Goal: Feedback & Contribution: Submit feedback/report problem

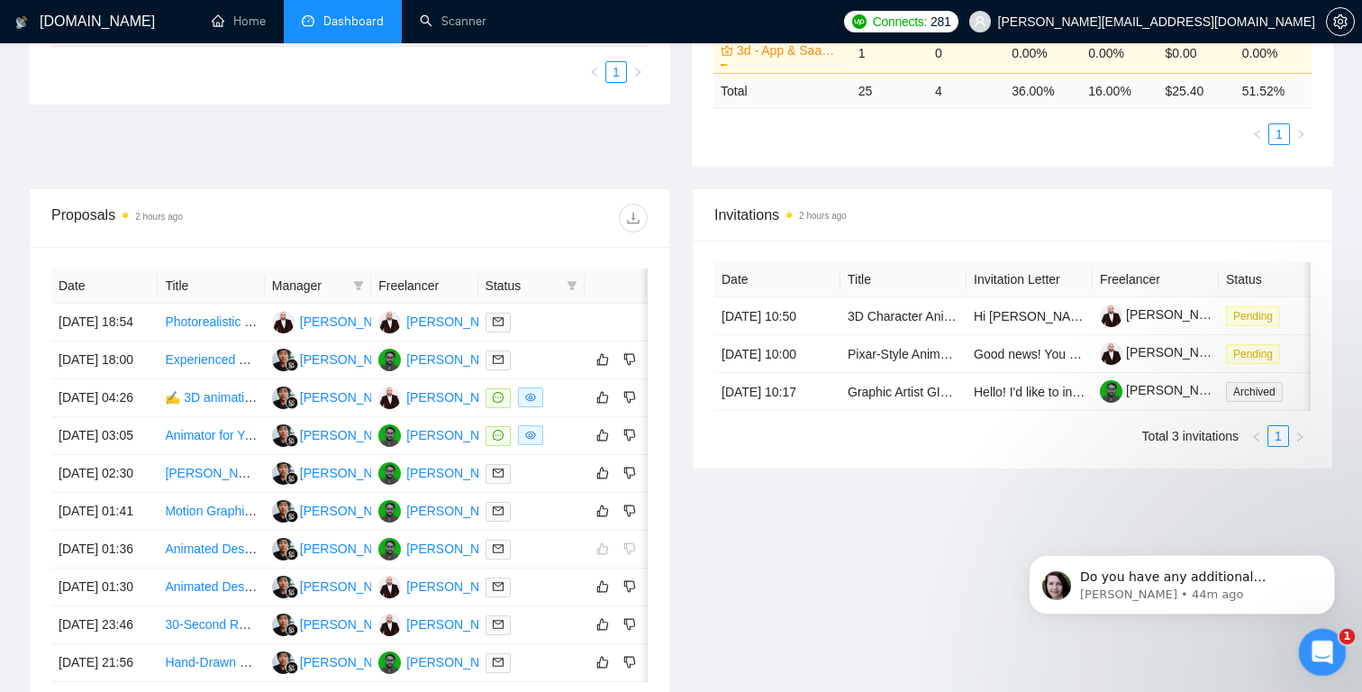
click at [1338, 667] on div "Open Intercom Messenger" at bounding box center [1319, 649] width 43 height 43
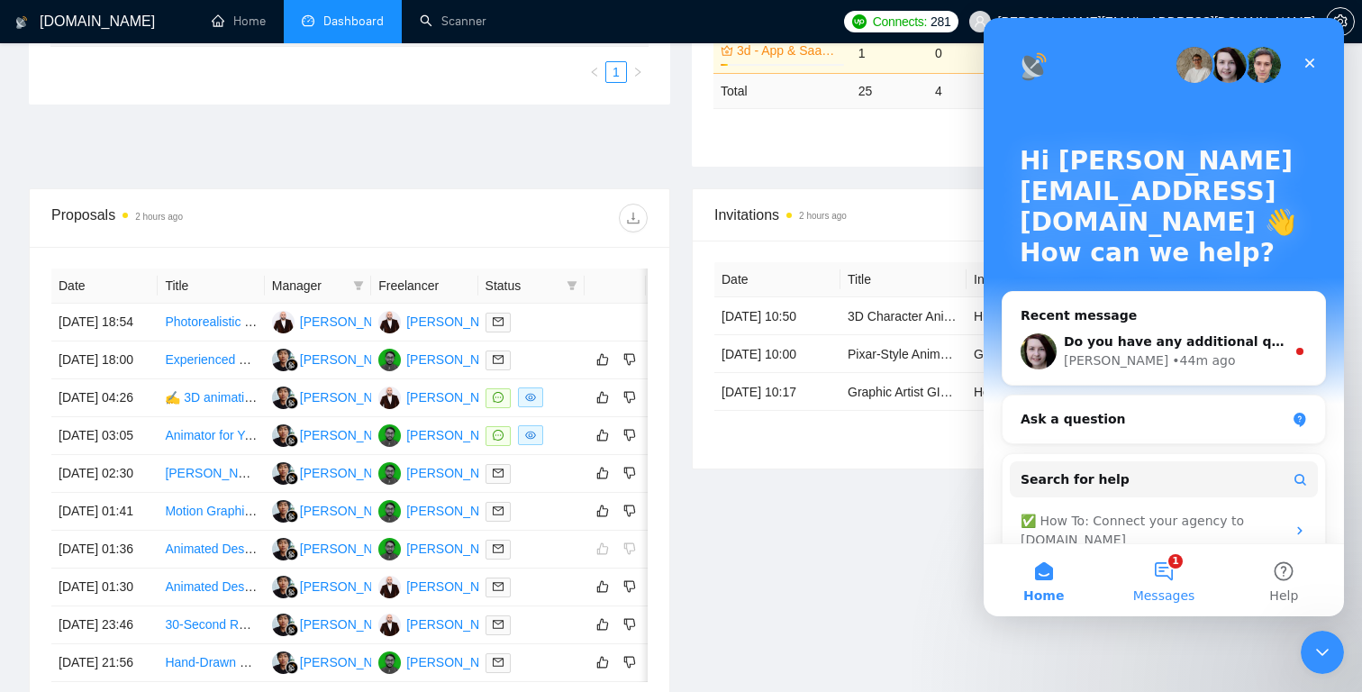
click at [1162, 568] on button "1 Messages" at bounding box center [1164, 580] width 120 height 72
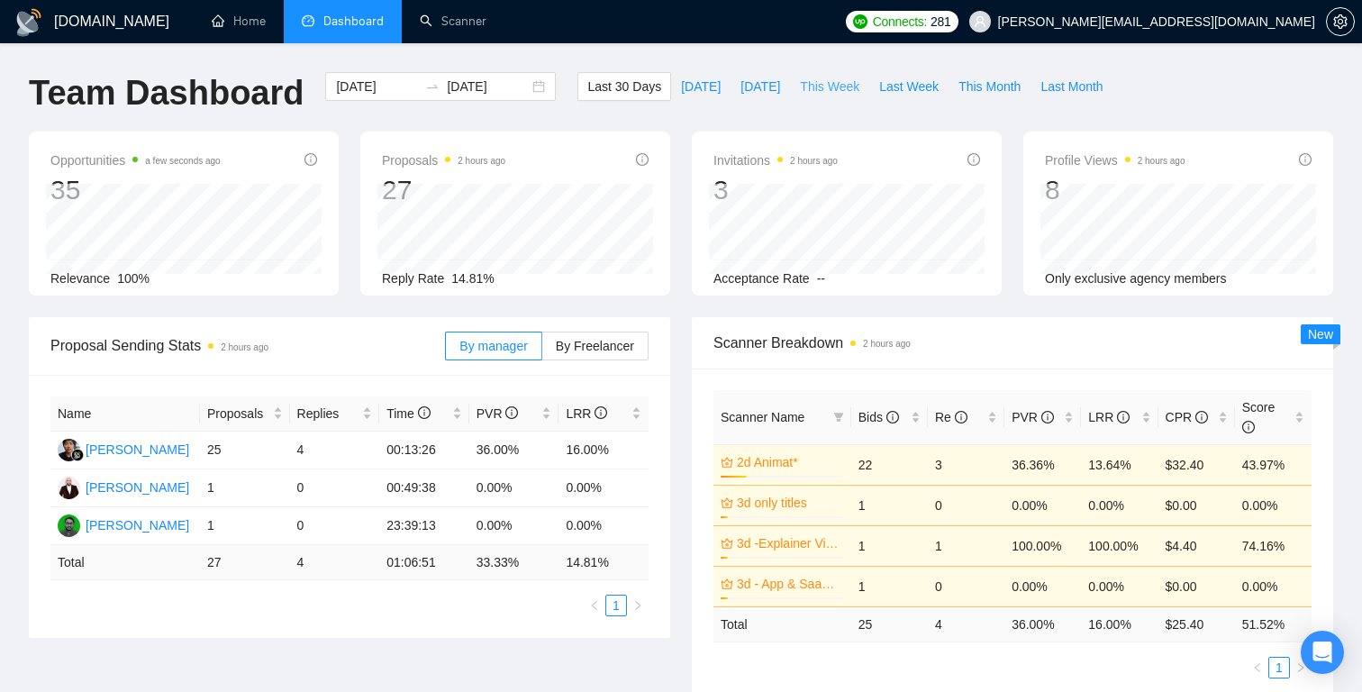
click at [825, 84] on span "This Week" at bounding box center [829, 87] width 59 height 20
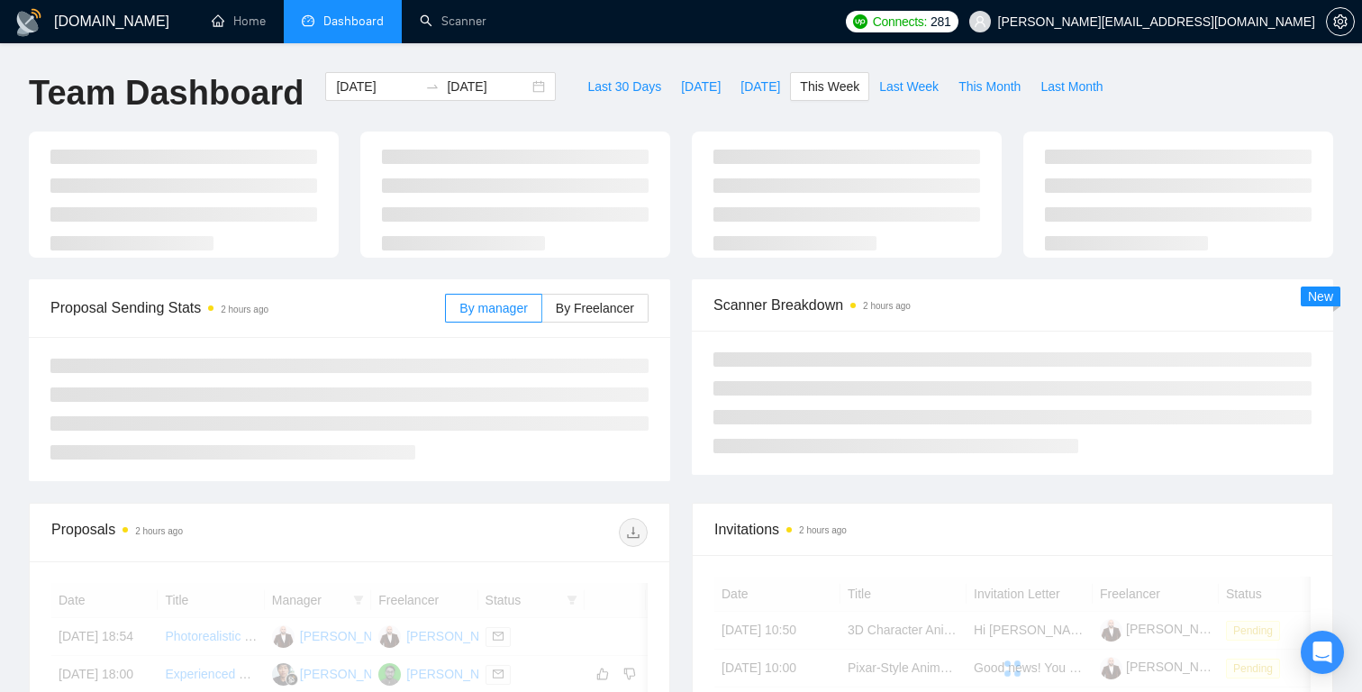
type input "2025-10-06"
type input "2025-10-12"
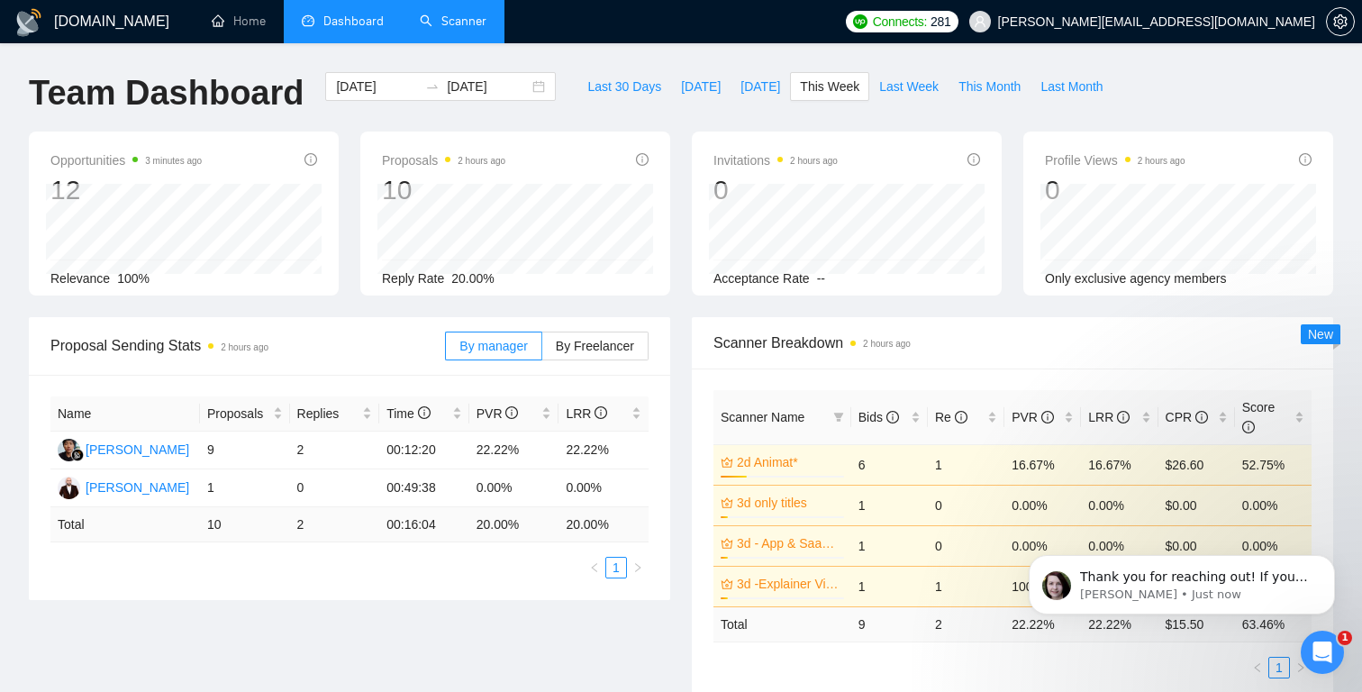
click at [464, 14] on link "Scanner" at bounding box center [453, 21] width 67 height 15
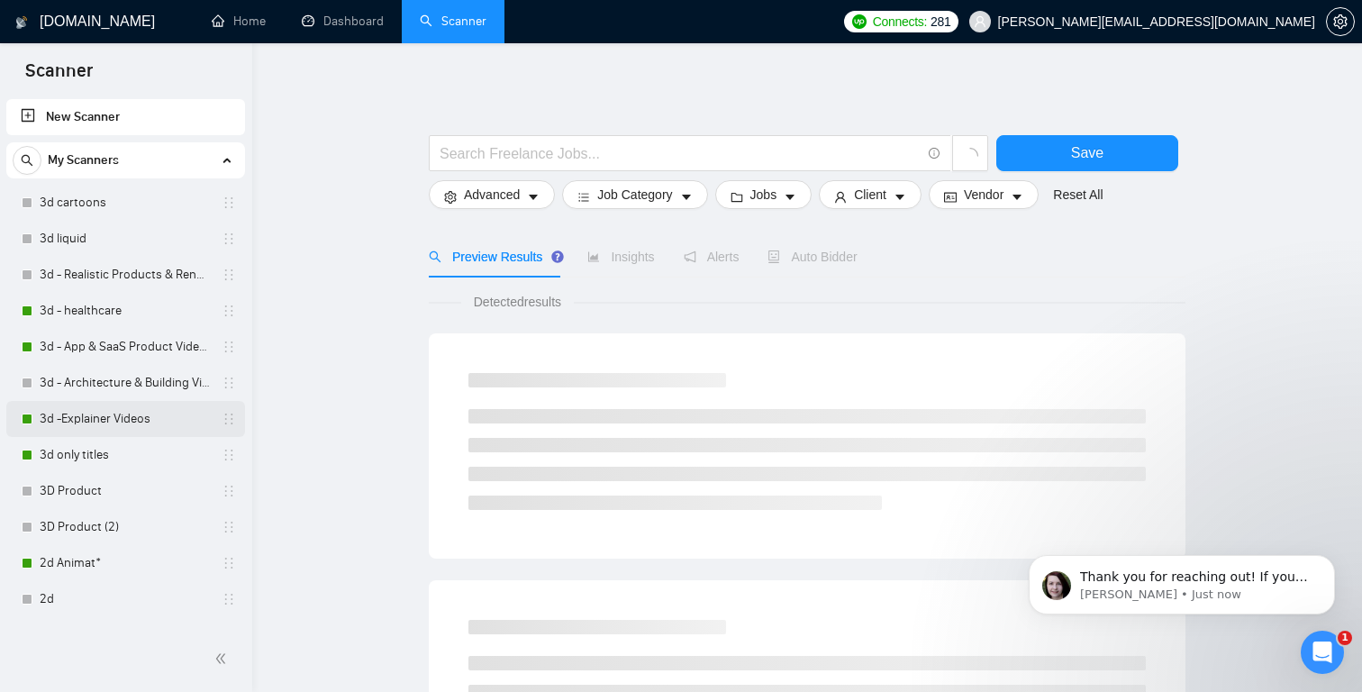
click at [129, 414] on link "3d -Explainer Videos" at bounding box center [125, 419] width 171 height 36
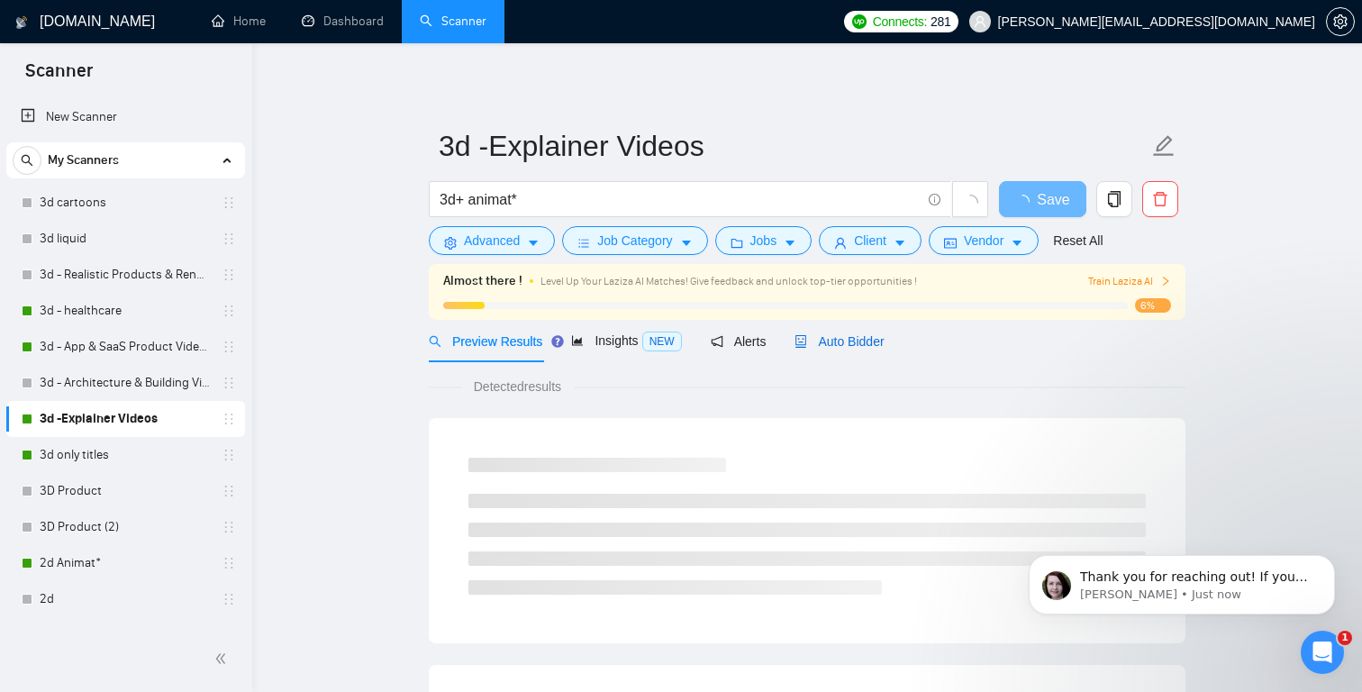
click at [857, 339] on span "Auto Bidder" at bounding box center [839, 341] width 89 height 14
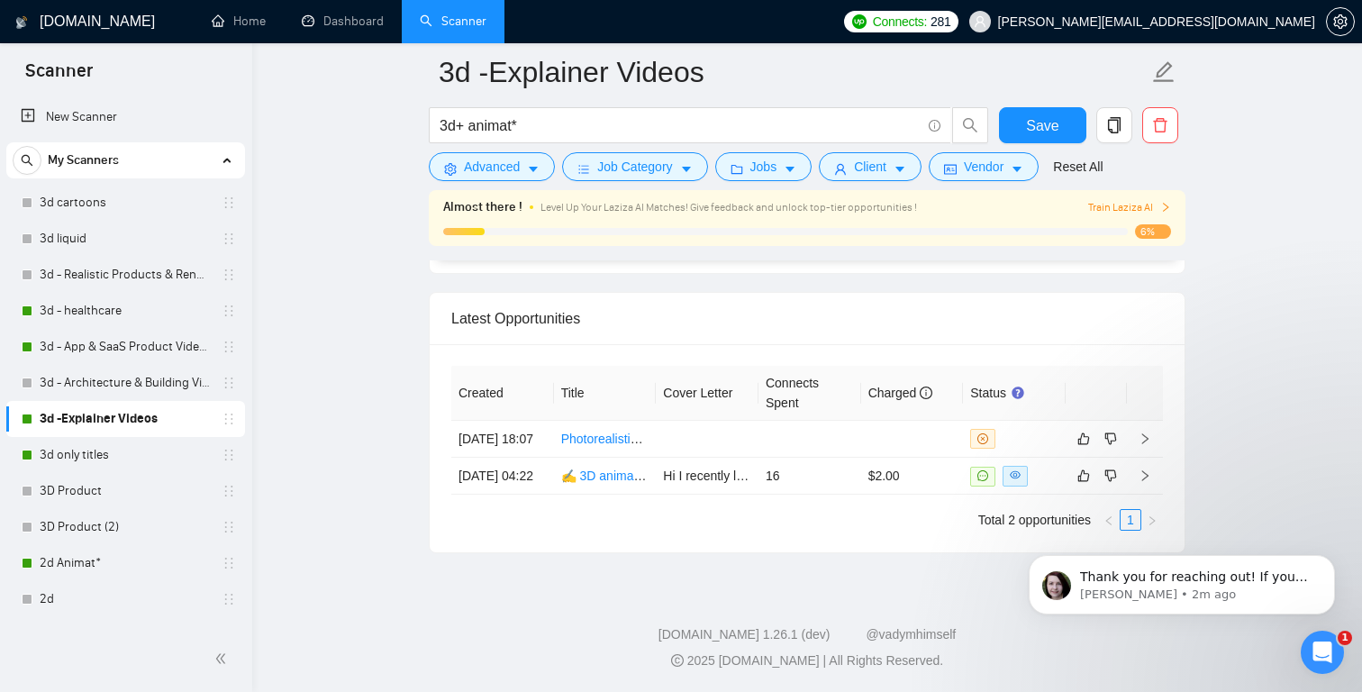
scroll to position [4606, 0]
click at [1318, 660] on icon "Open Intercom Messenger" at bounding box center [1321, 650] width 30 height 30
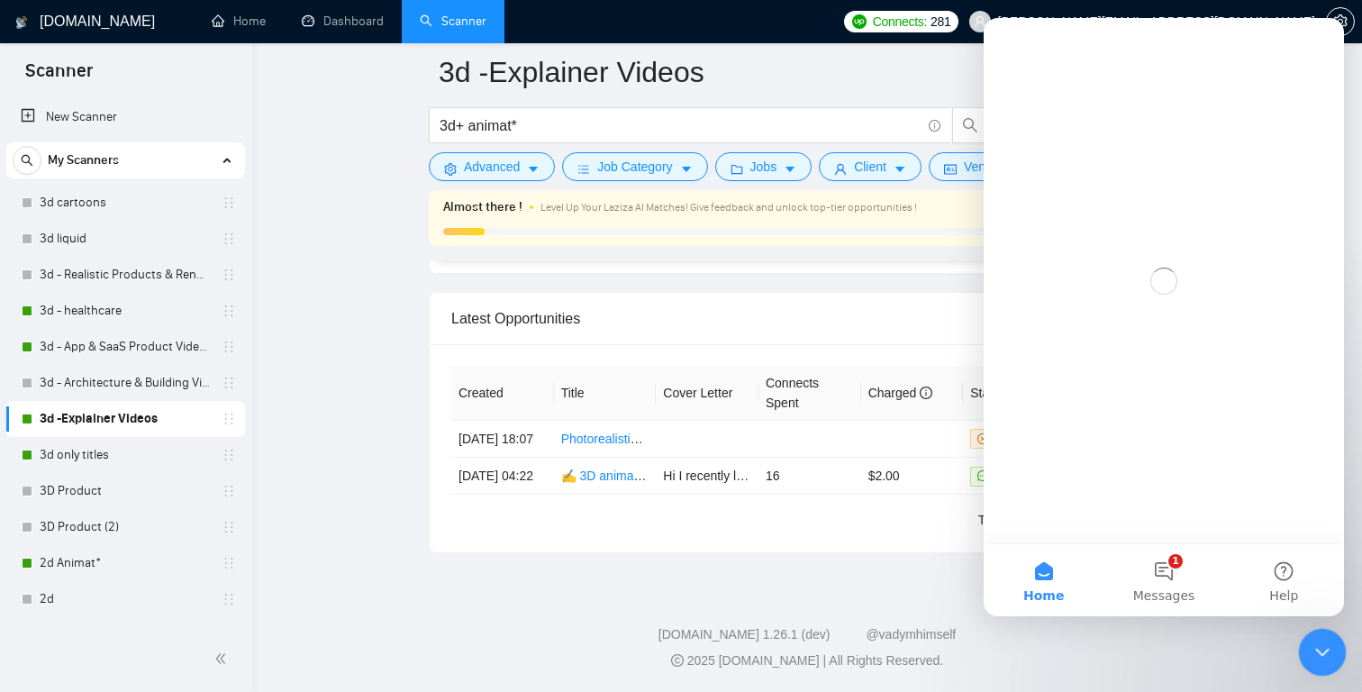
scroll to position [0, 0]
click at [1163, 570] on button "1 Messages" at bounding box center [1164, 580] width 120 height 72
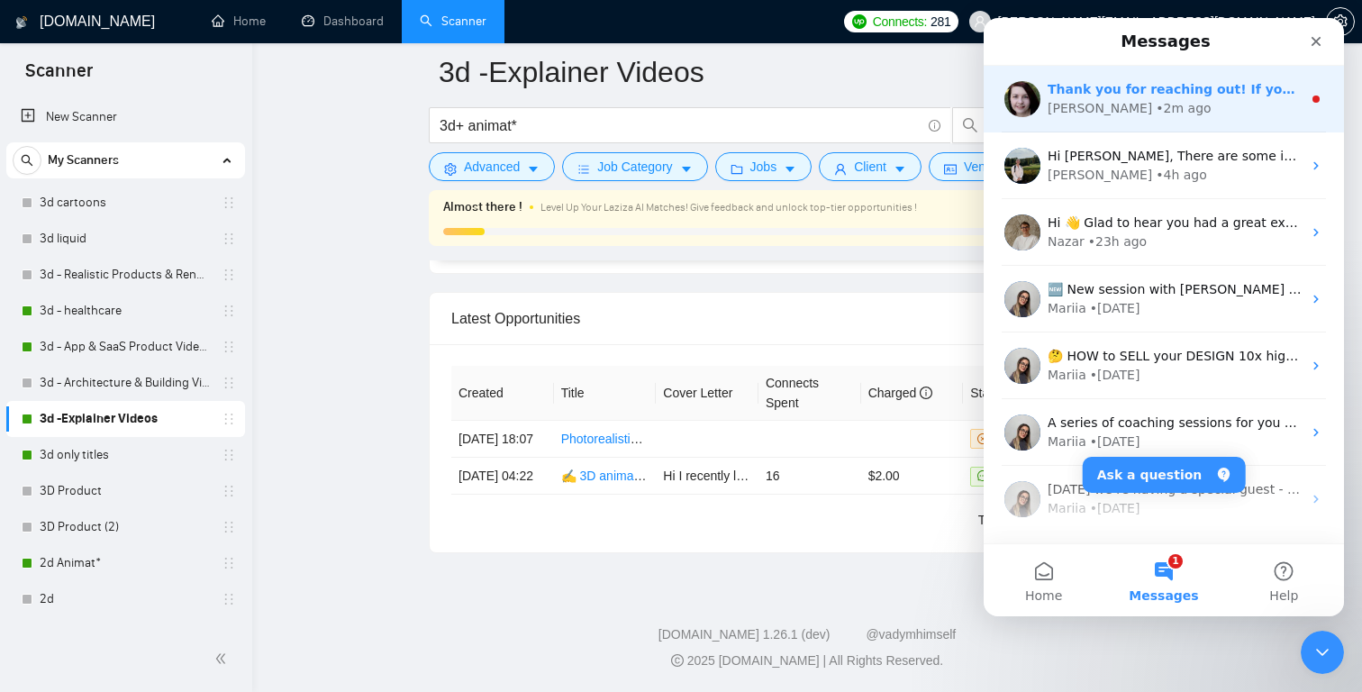
click at [1286, 102] on div "Iryna • 2m ago" at bounding box center [1175, 108] width 254 height 19
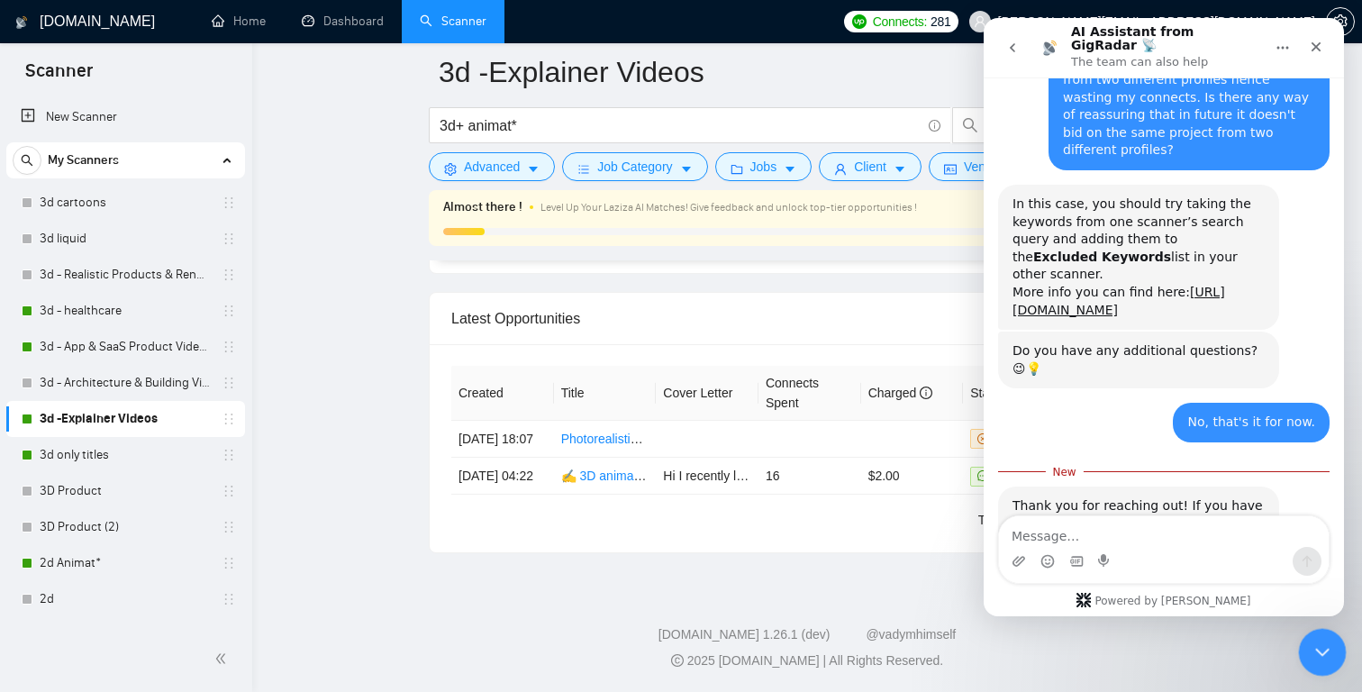
scroll to position [728, 0]
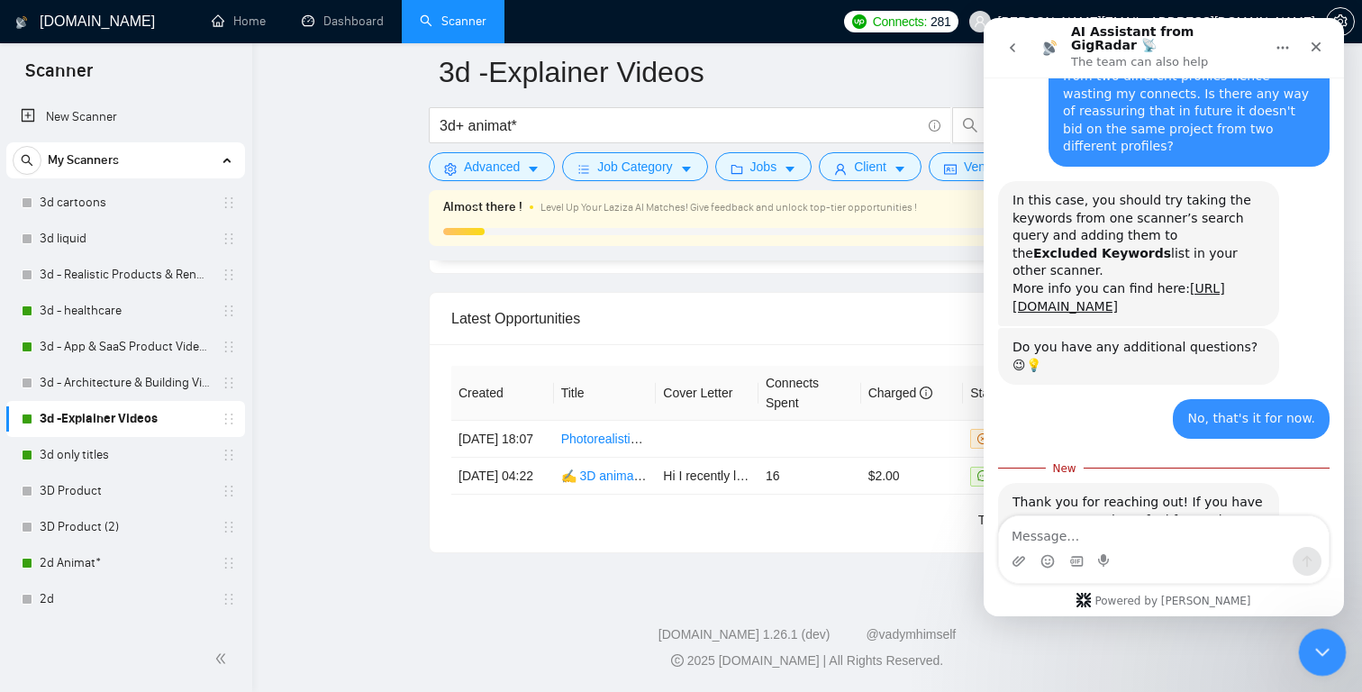
click at [1301, 644] on div "Close Intercom Messenger" at bounding box center [1319, 649] width 43 height 43
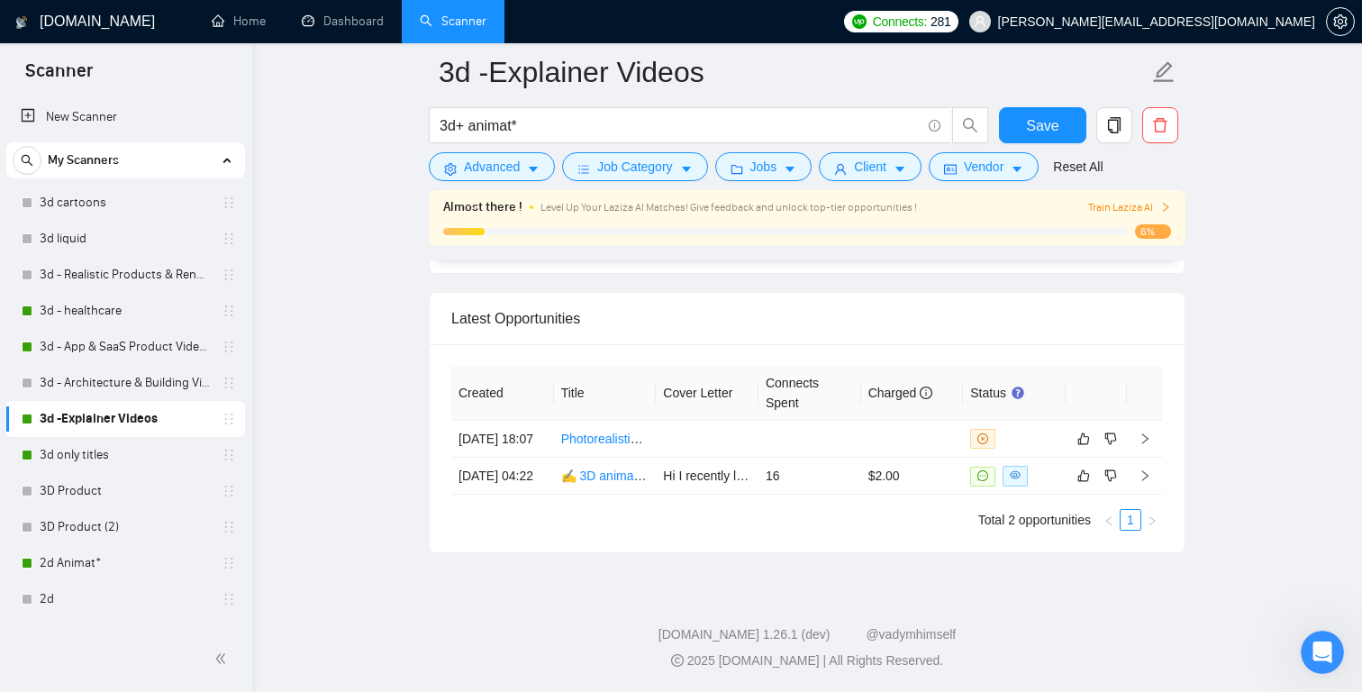
scroll to position [698, 0]
click at [1107, 470] on icon "dislike" at bounding box center [1112, 476] width 12 height 12
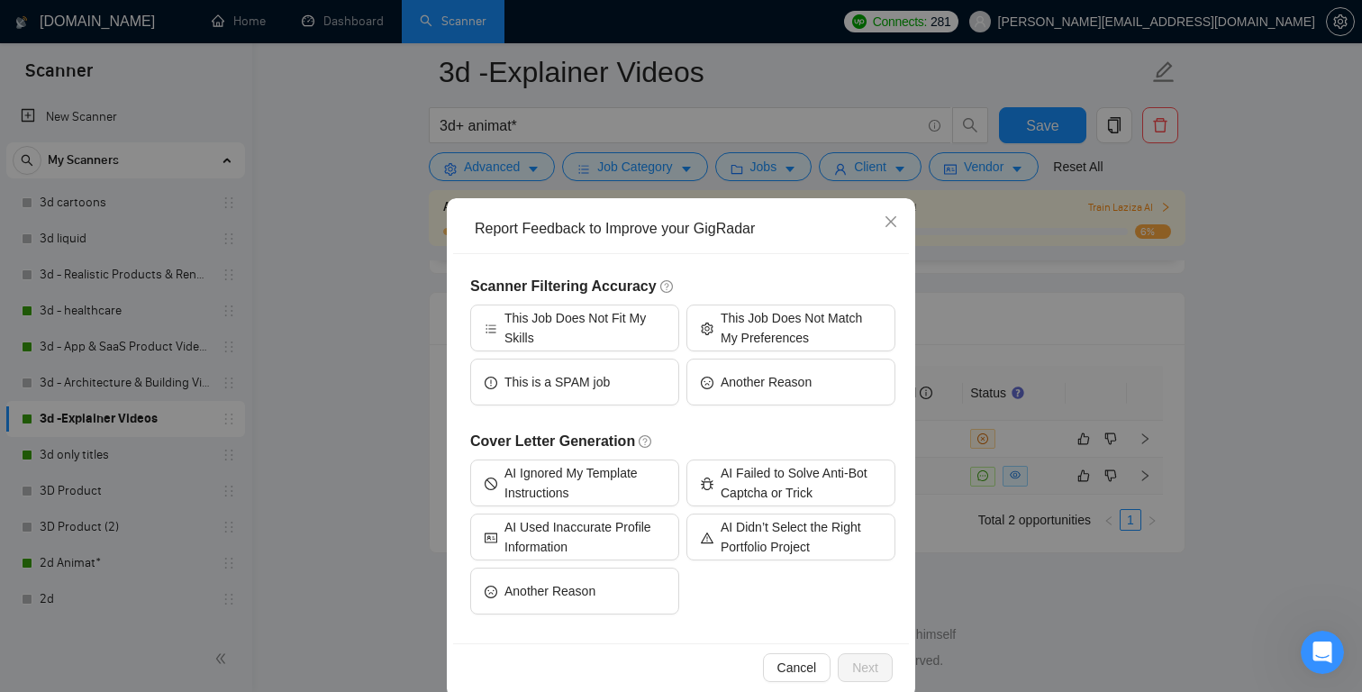
scroll to position [27, 0]
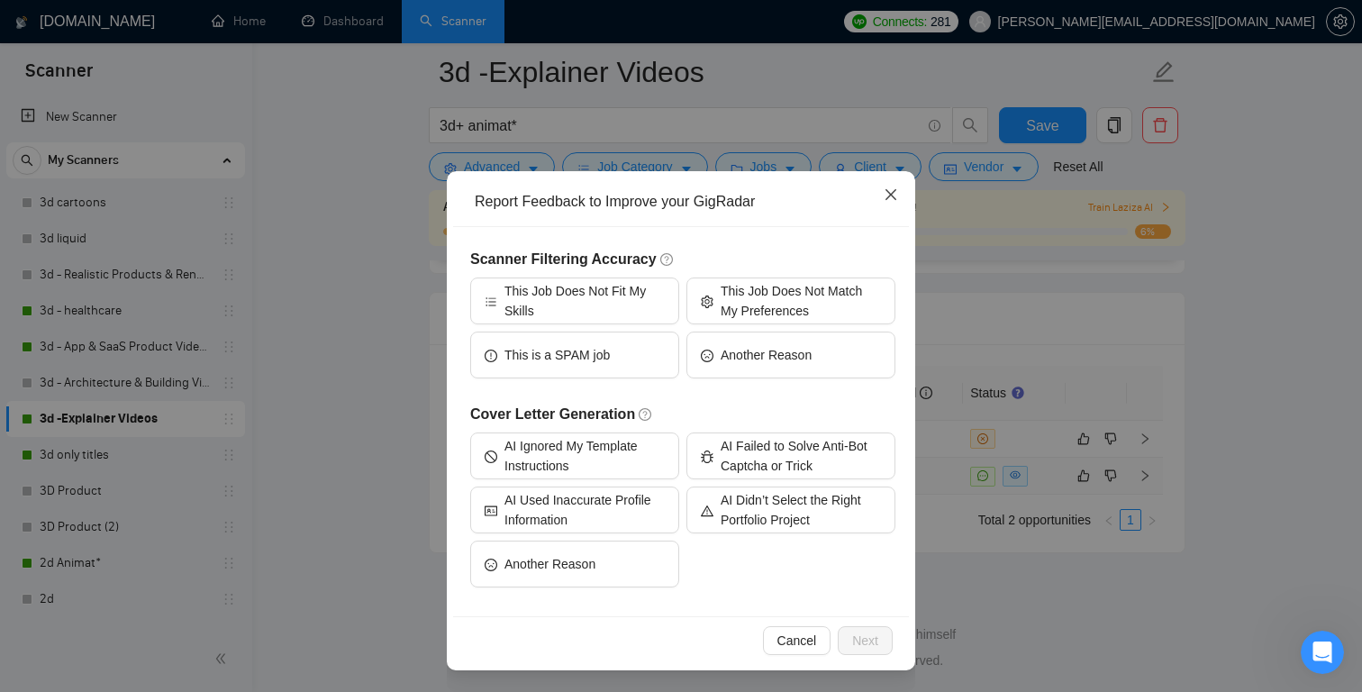
click at [895, 191] on icon "close" at bounding box center [891, 194] width 11 height 11
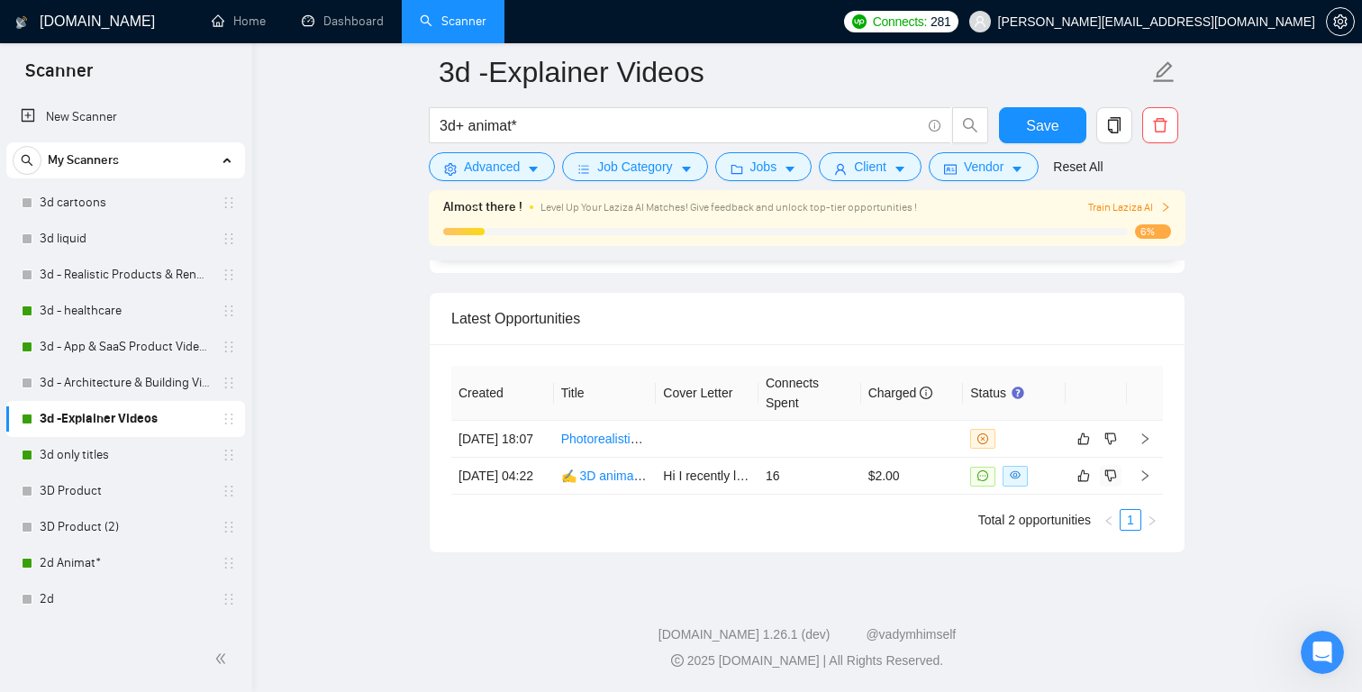
scroll to position [4596, 0]
click at [1113, 475] on icon "dislike" at bounding box center [1111, 476] width 13 height 14
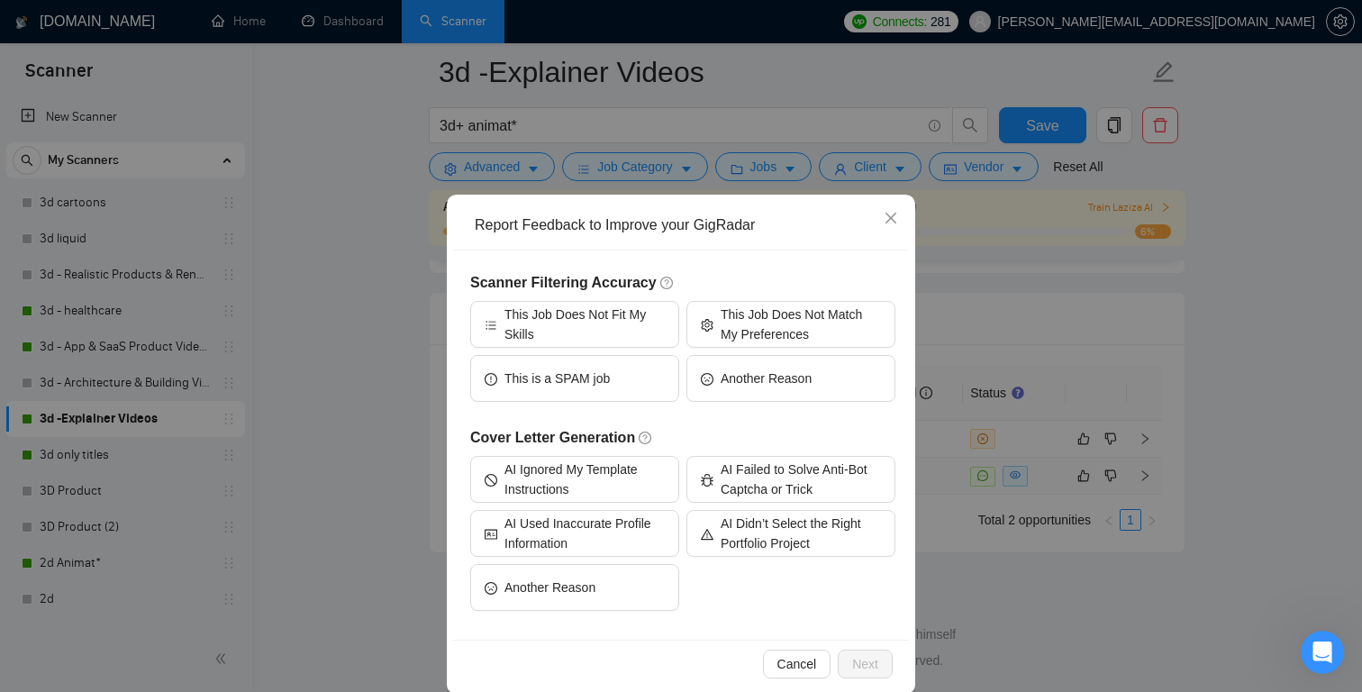
scroll to position [27, 0]
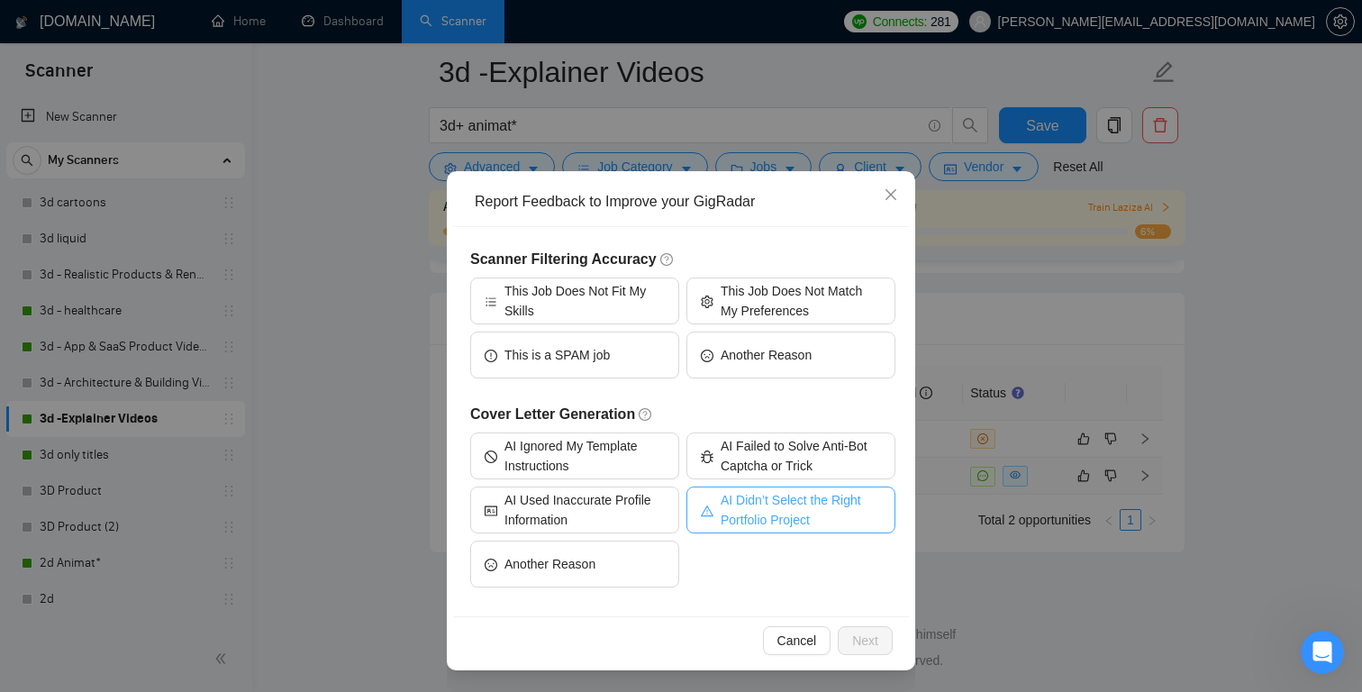
click at [742, 508] on span "AI Didn’t Select the Right Portfolio Project" at bounding box center [801, 510] width 160 height 40
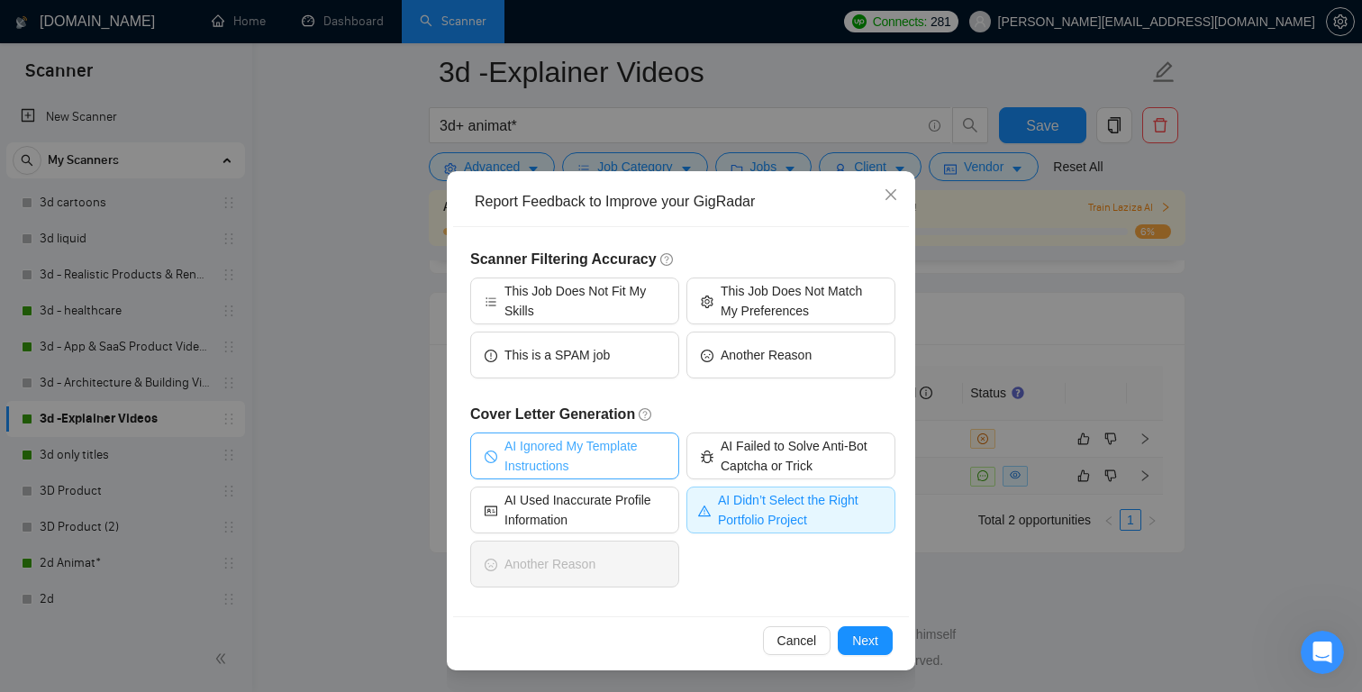
click at [631, 458] on span "AI Ignored My Template Instructions" at bounding box center [585, 456] width 160 height 40
click at [871, 635] on span "Next" at bounding box center [865, 641] width 26 height 20
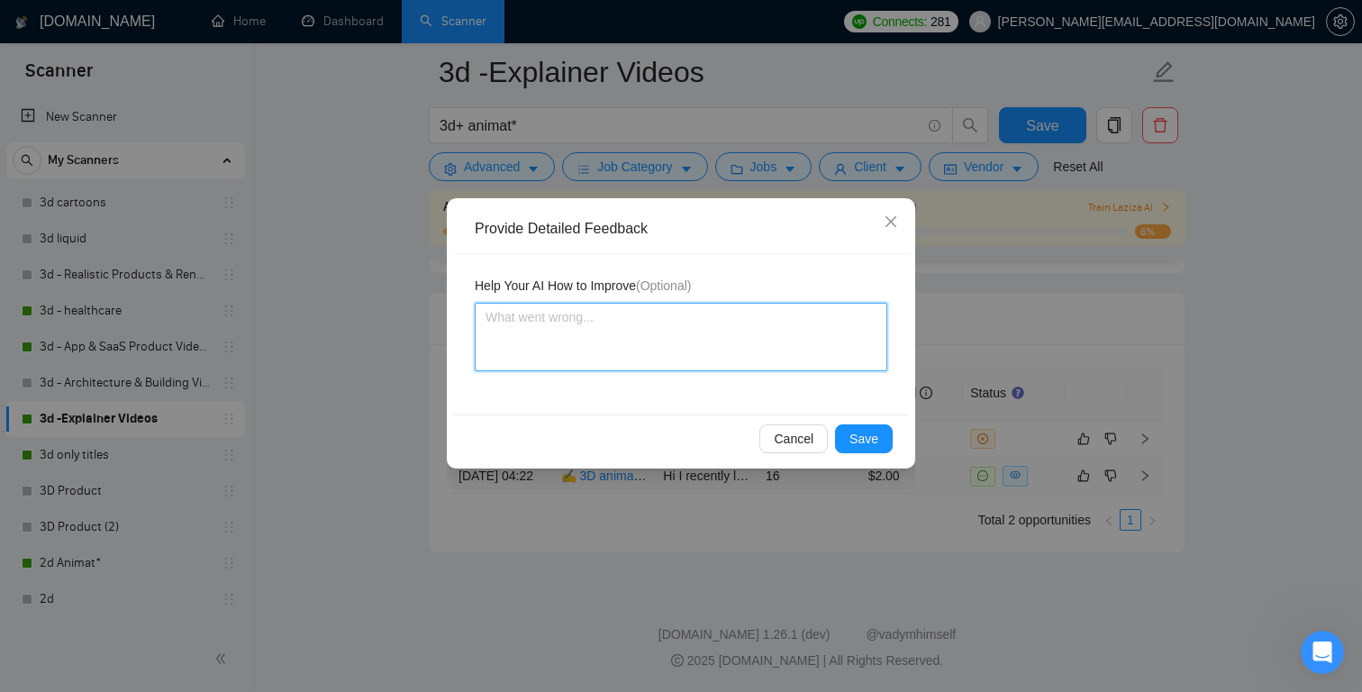
click at [529, 320] on textarea at bounding box center [681, 337] width 413 height 68
paste textarea "The proposal submitted for this job was contextually inaccurate and failed to r…"
type textarea "The proposal submitted for this job was contextually inaccurate and failed to r…"
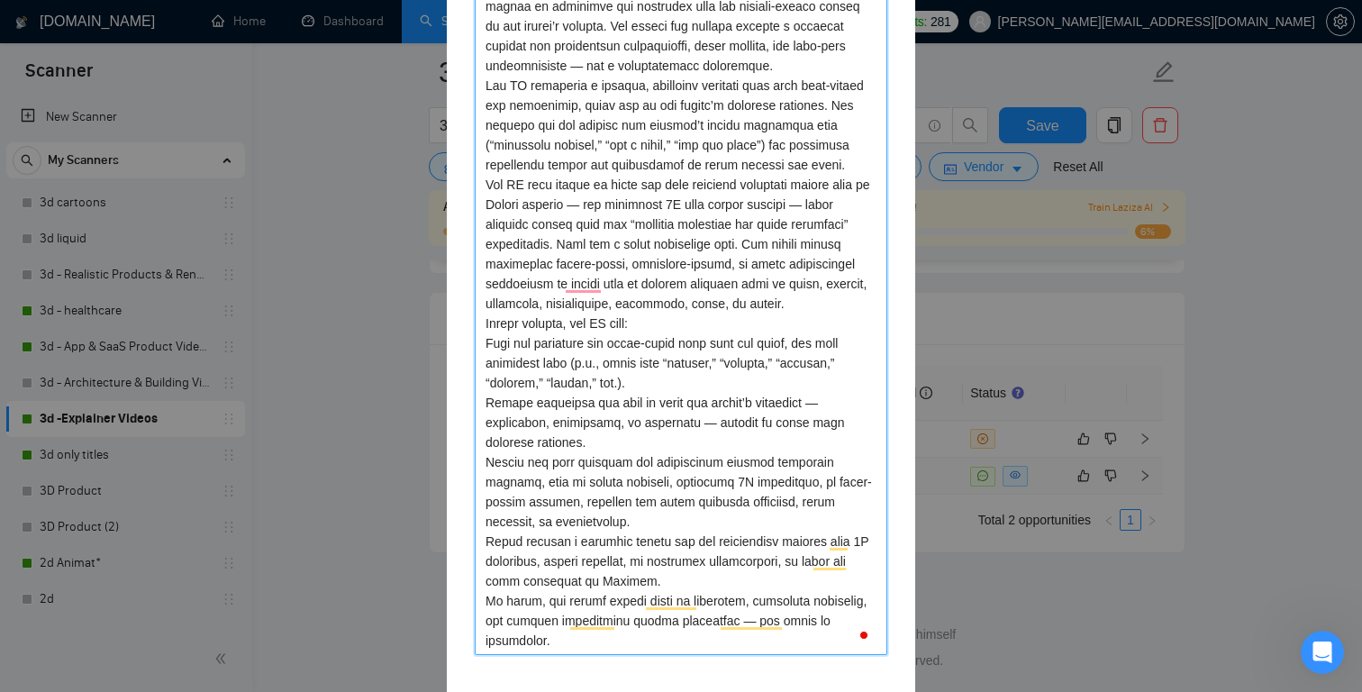
scroll to position [413, 0]
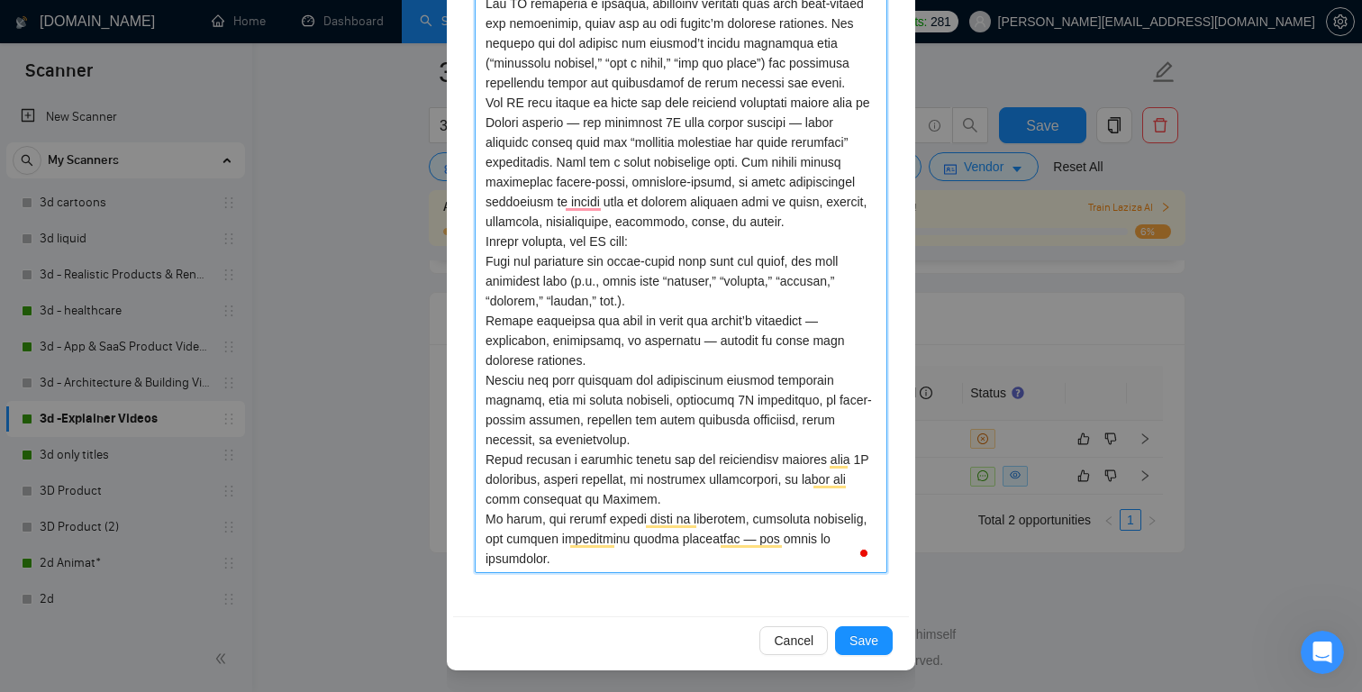
type textarea "The proposal submitted for this job was contextually inaccurate and failed to r…"
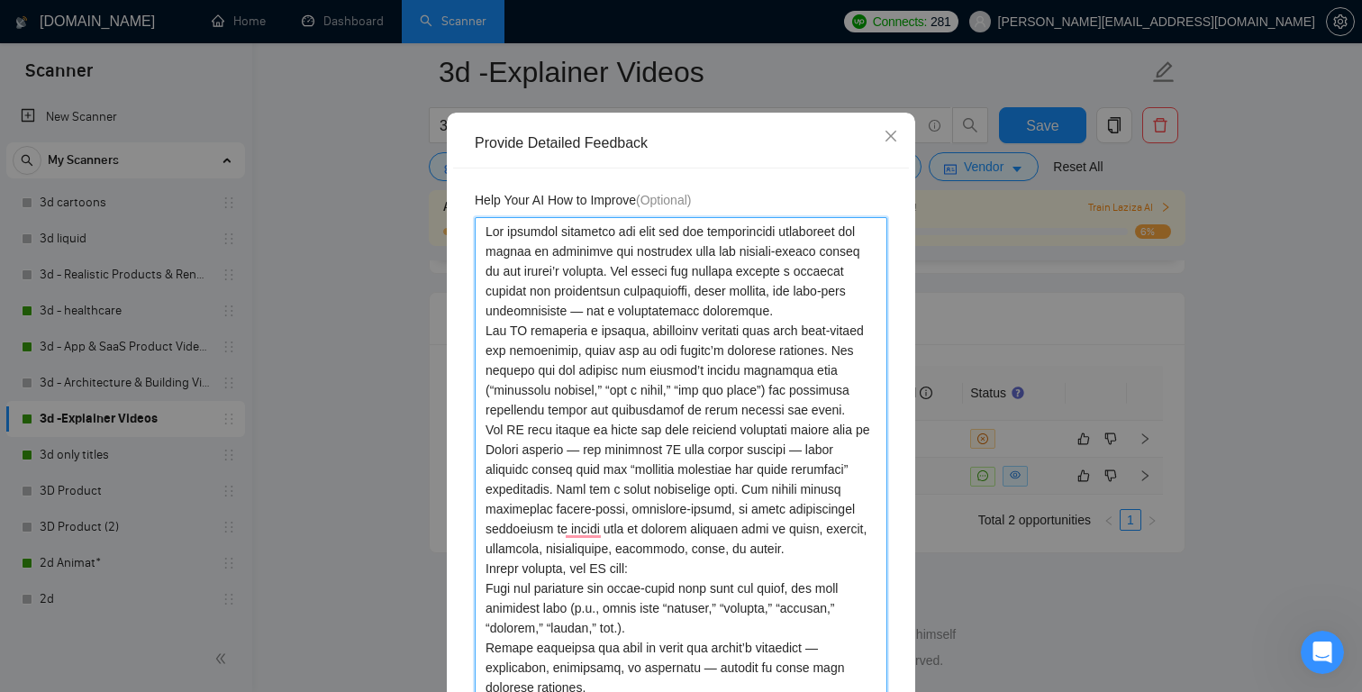
scroll to position [87, 0]
click at [825, 306] on textarea "To enrich screen reader interactions, please activate Accessibility in Grammarl…" at bounding box center [681, 557] width 413 height 683
type textarea "The proposal submitted for this job was contextually inaccurate and failed to r…"
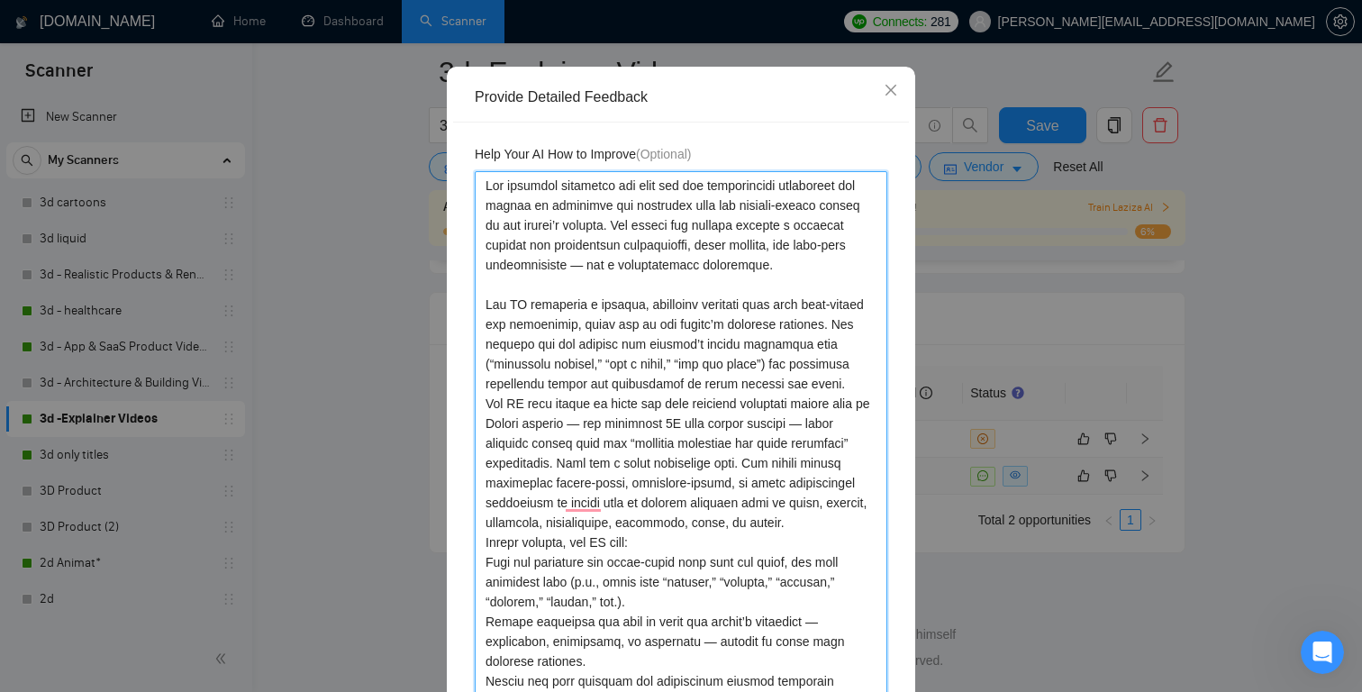
scroll to position [137, 0]
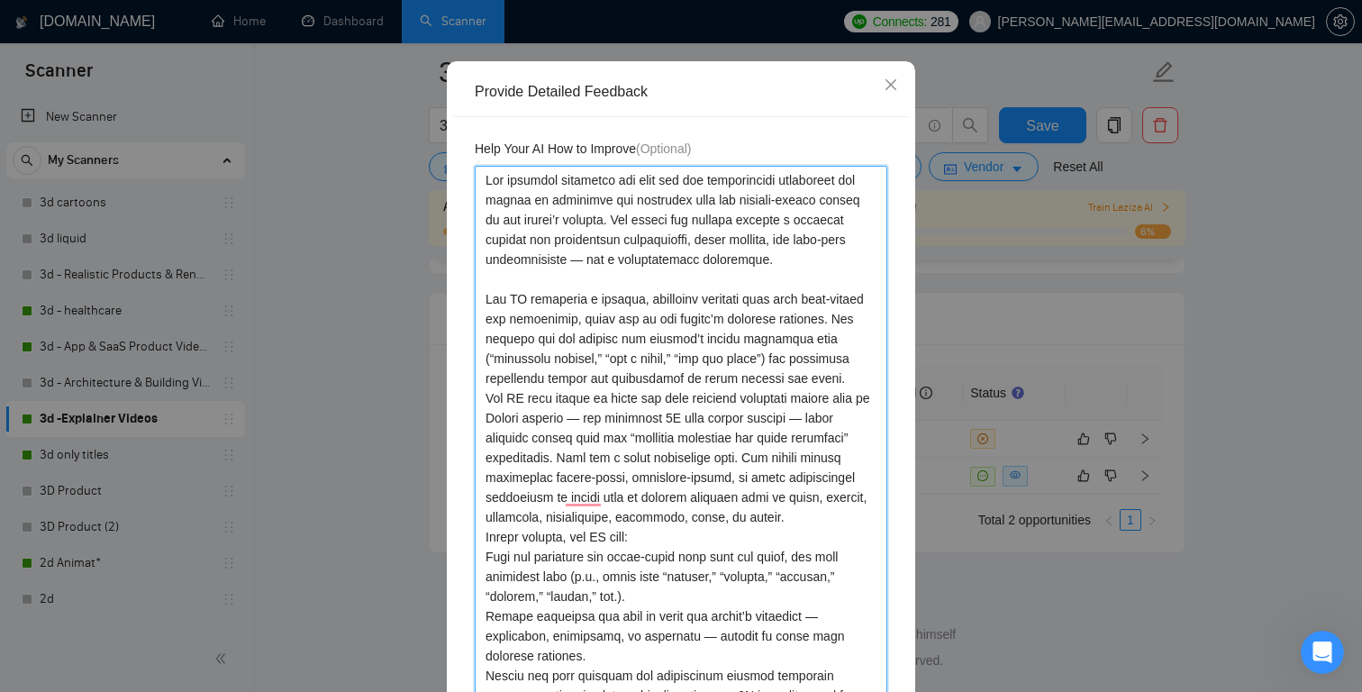
type textarea "The proposal submitted for this job was contextually inaccurate and failed to r…"
click at [857, 382] on textarea "To enrich screen reader interactions, please activate Accessibility in Grammarl…" at bounding box center [681, 517] width 413 height 703
type textarea "The proposal submitted for this job was contextually inaccurate and failed to r…"
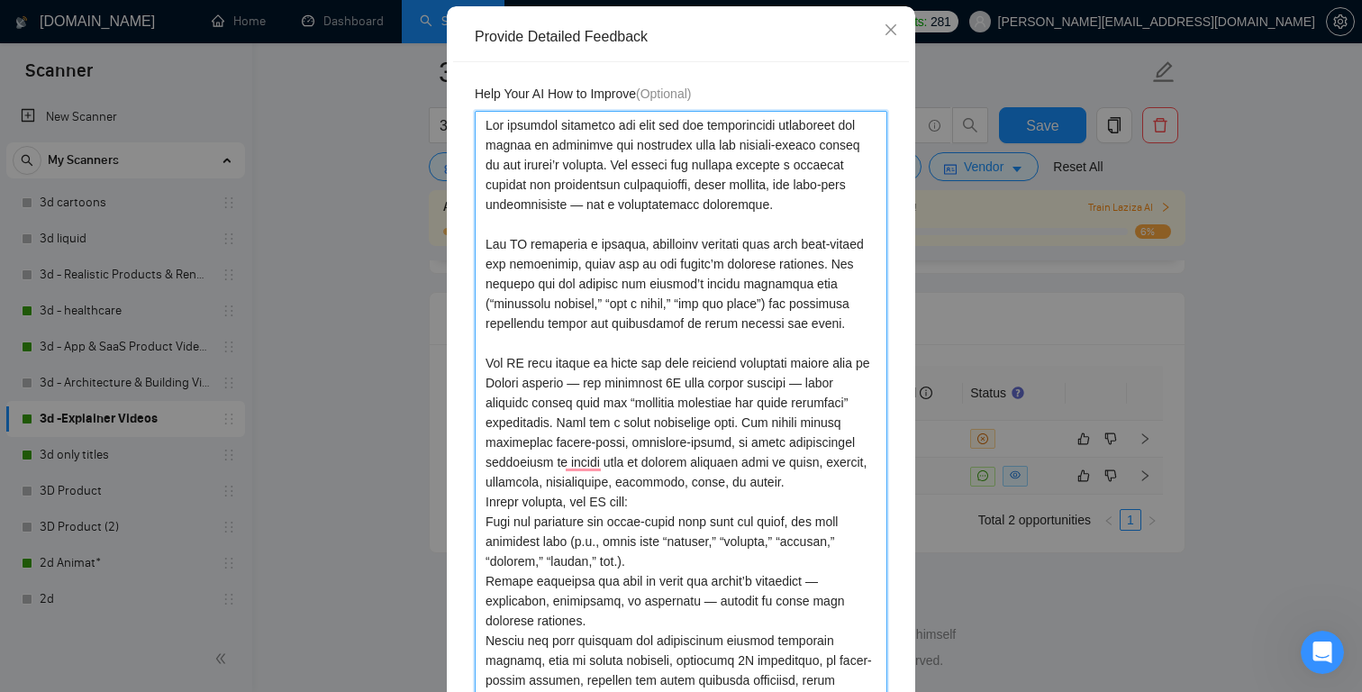
scroll to position [223, 0]
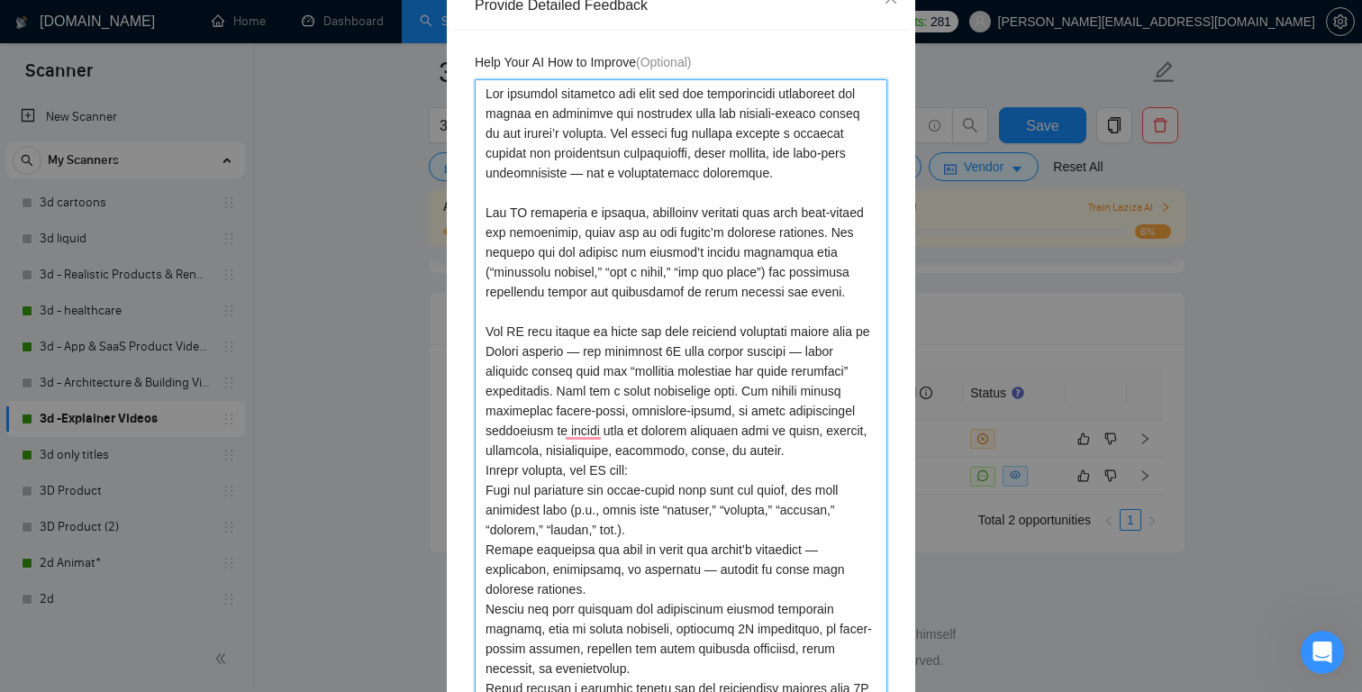
type textarea "The proposal submitted for this job was contextually inaccurate and failed to r…"
click at [840, 456] on textarea "To enrich screen reader interactions, please activate Accessibility in Grammarl…" at bounding box center [681, 440] width 413 height 723
type textarea "The proposal submitted for this job was contextually inaccurate and failed to r…"
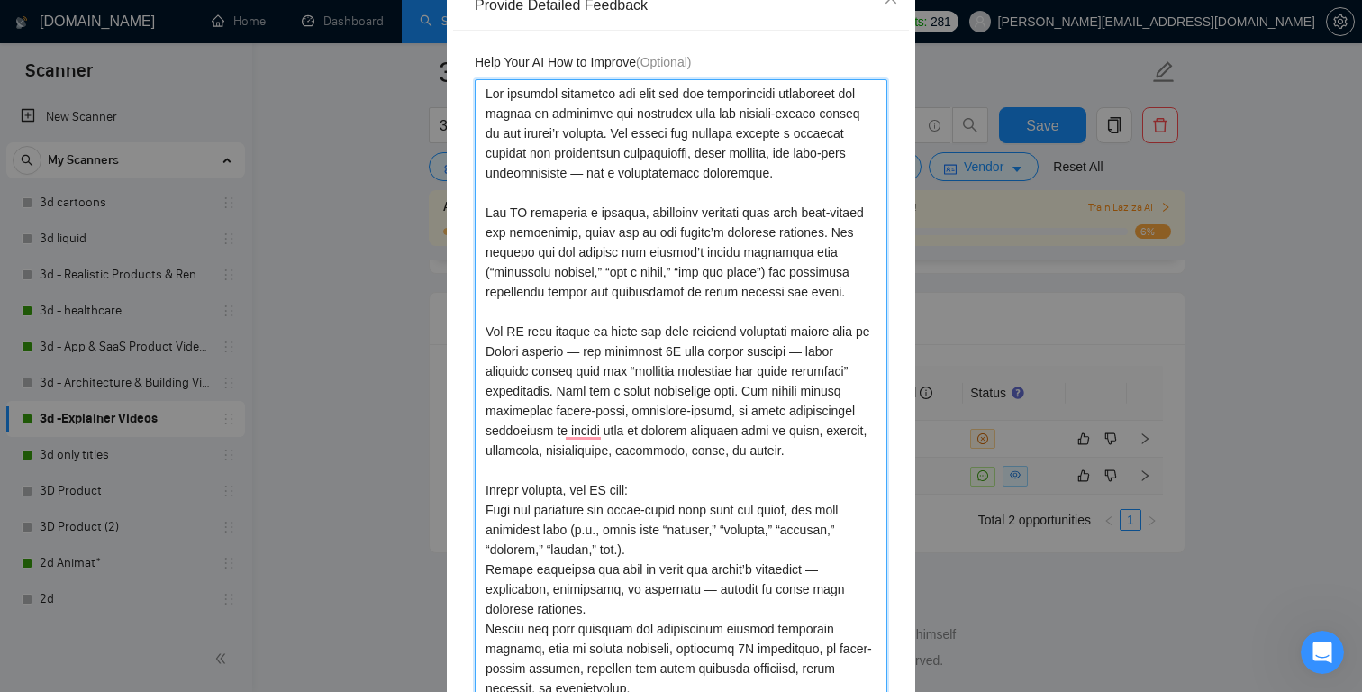
click at [488, 507] on textarea "To enrich screen reader interactions, please activate Accessibility in Grammarl…" at bounding box center [681, 450] width 413 height 742
type textarea "The proposal submitted for this job was contextually inaccurate and failed to r…"
click at [486, 567] on textarea "To enrich screen reader interactions, please activate Accessibility in Grammarl…" at bounding box center [681, 450] width 413 height 742
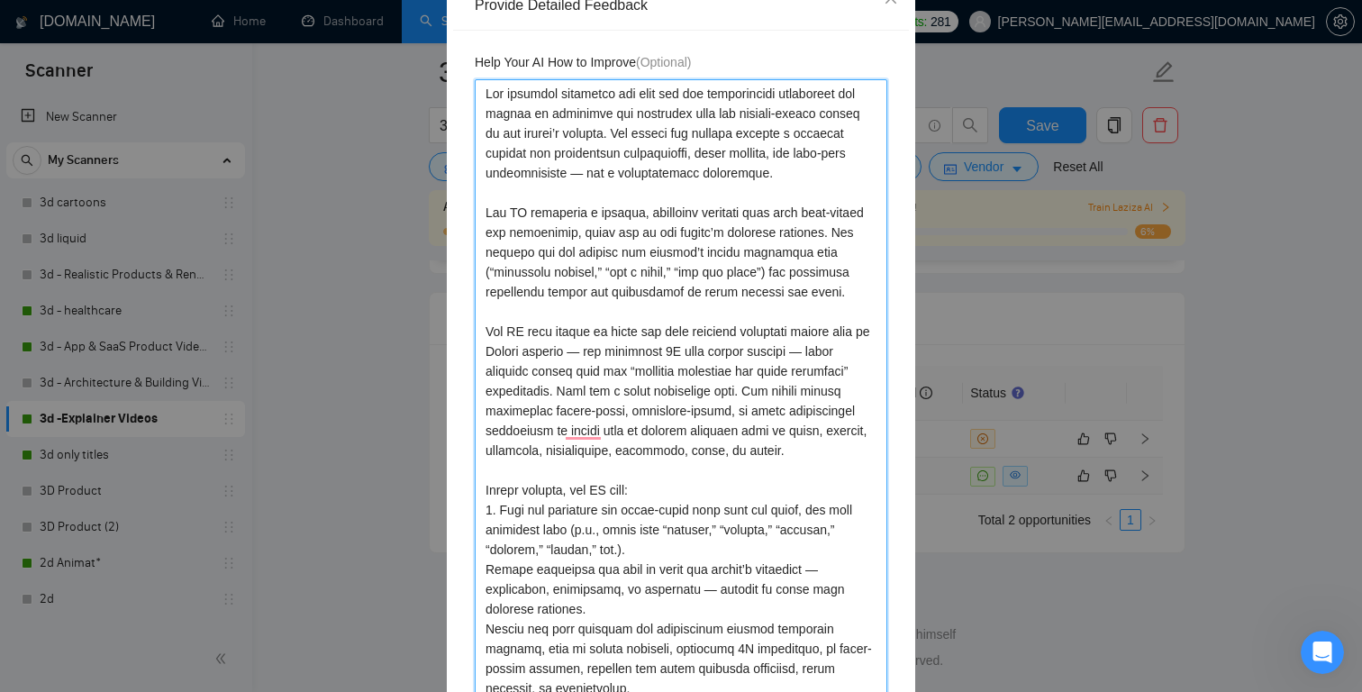
type textarea "The proposal submitted for this job was contextually inaccurate and failed to r…"
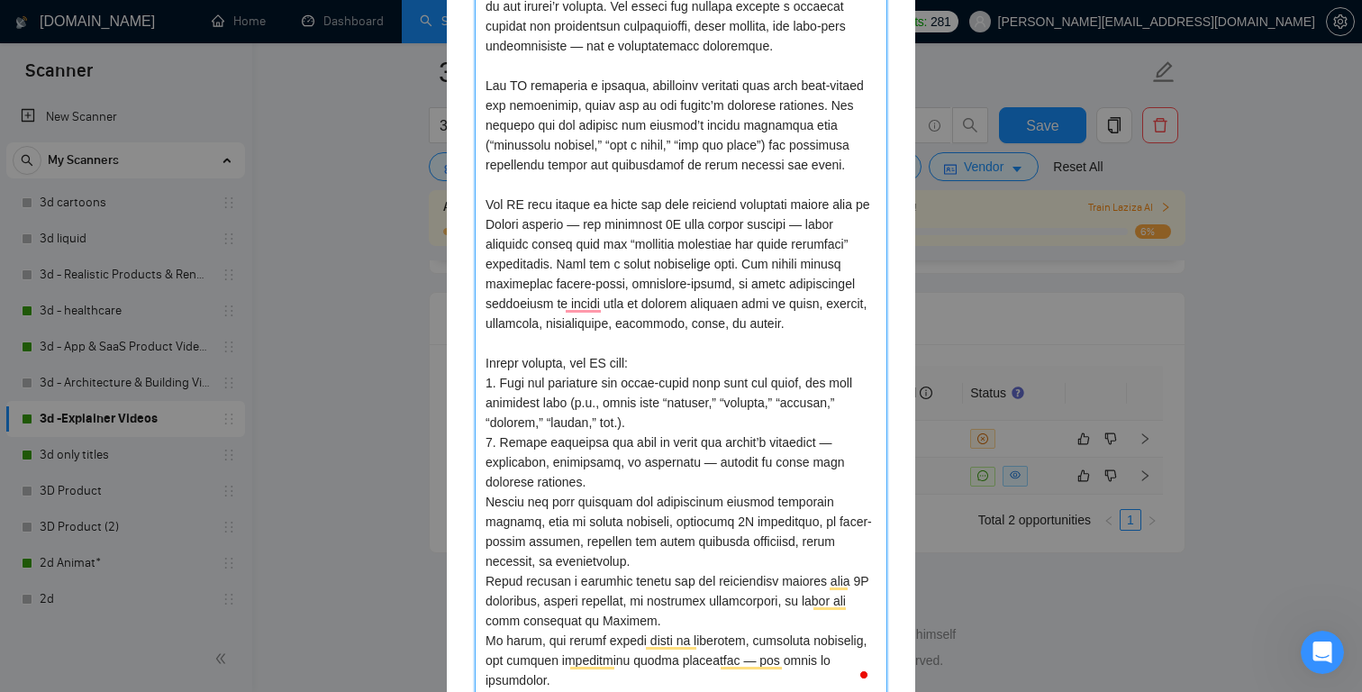
scroll to position [352, 0]
click at [487, 498] on textarea "To enrich screen reader interactions, please activate Accessibility in Grammarl…" at bounding box center [681, 321] width 413 height 742
type textarea "The proposal submitted for this job was contextually inaccurate and failed to r…"
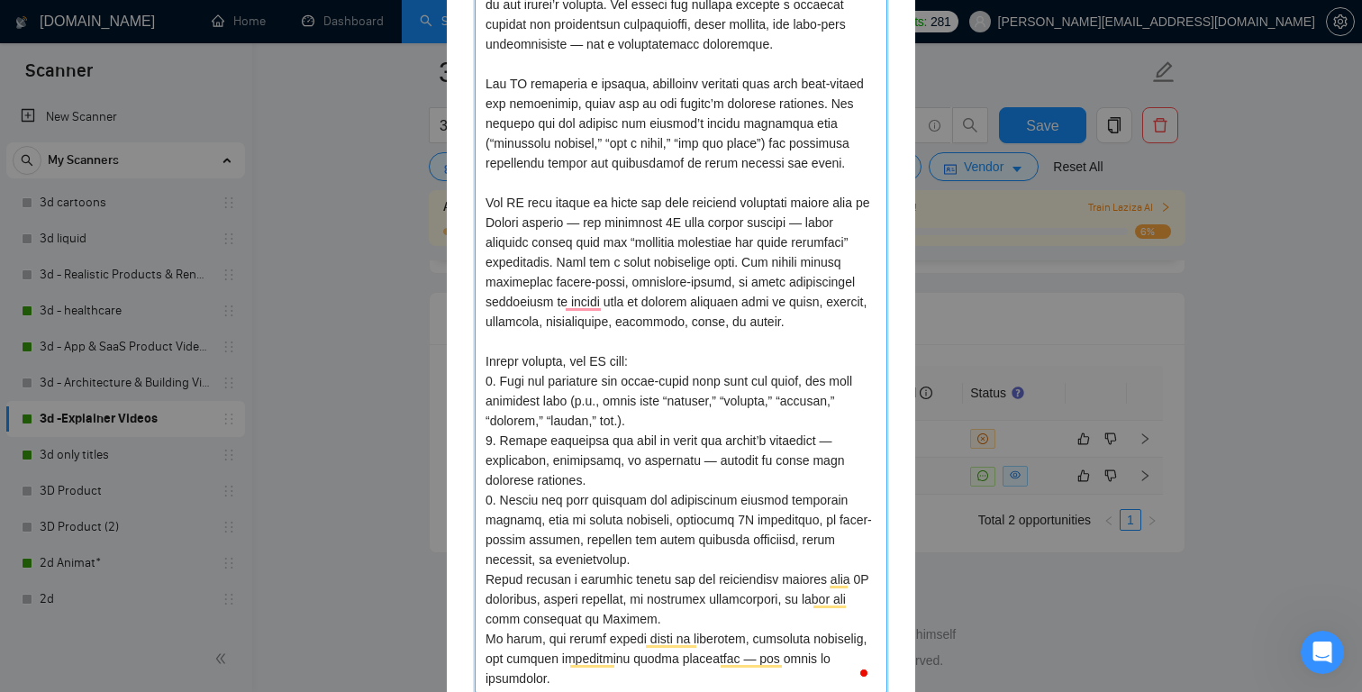
click at [486, 577] on textarea "To enrich screen reader interactions, please activate Accessibility in Grammarl…" at bounding box center [681, 321] width 413 height 742
type textarea "The proposal submitted for this job was contextually inaccurate and failed to r…"
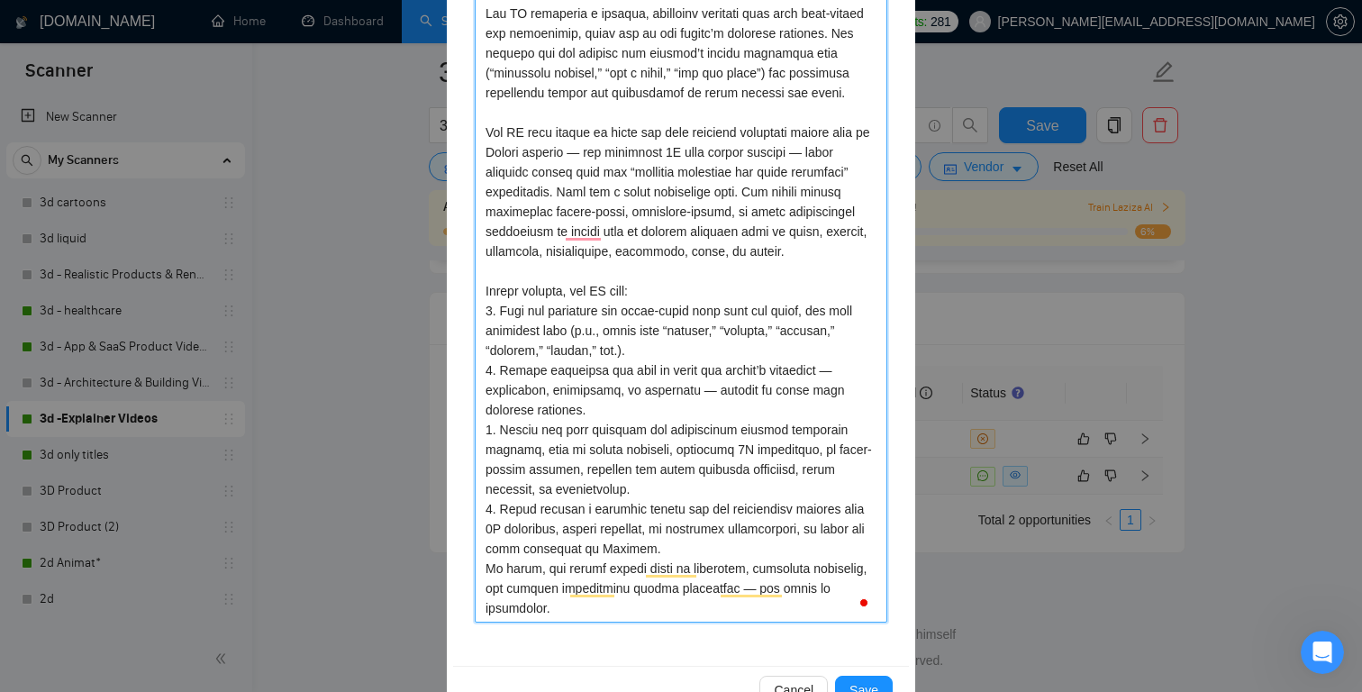
scroll to position [428, 0]
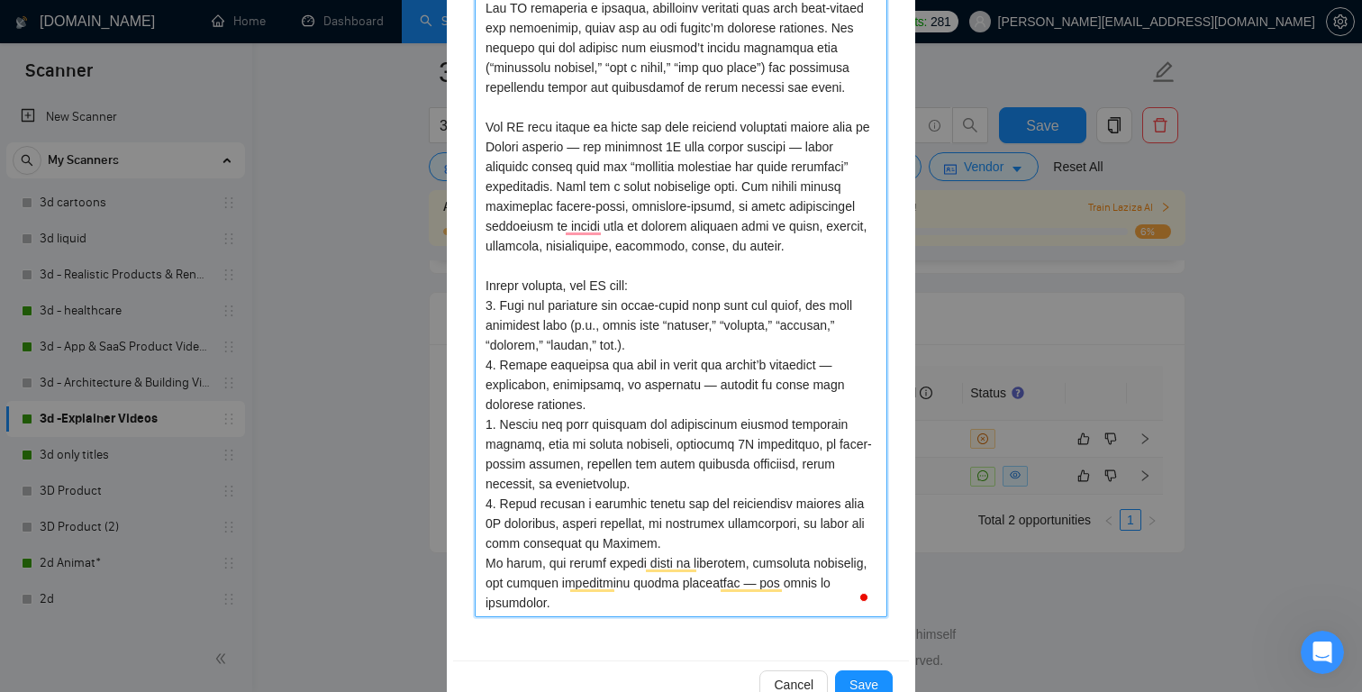
click at [675, 542] on textarea "To enrich screen reader interactions, please activate Accessibility in Grammarl…" at bounding box center [681, 246] width 413 height 742
type textarea "The proposal submitted for this job was contextually inaccurate and failed to r…"
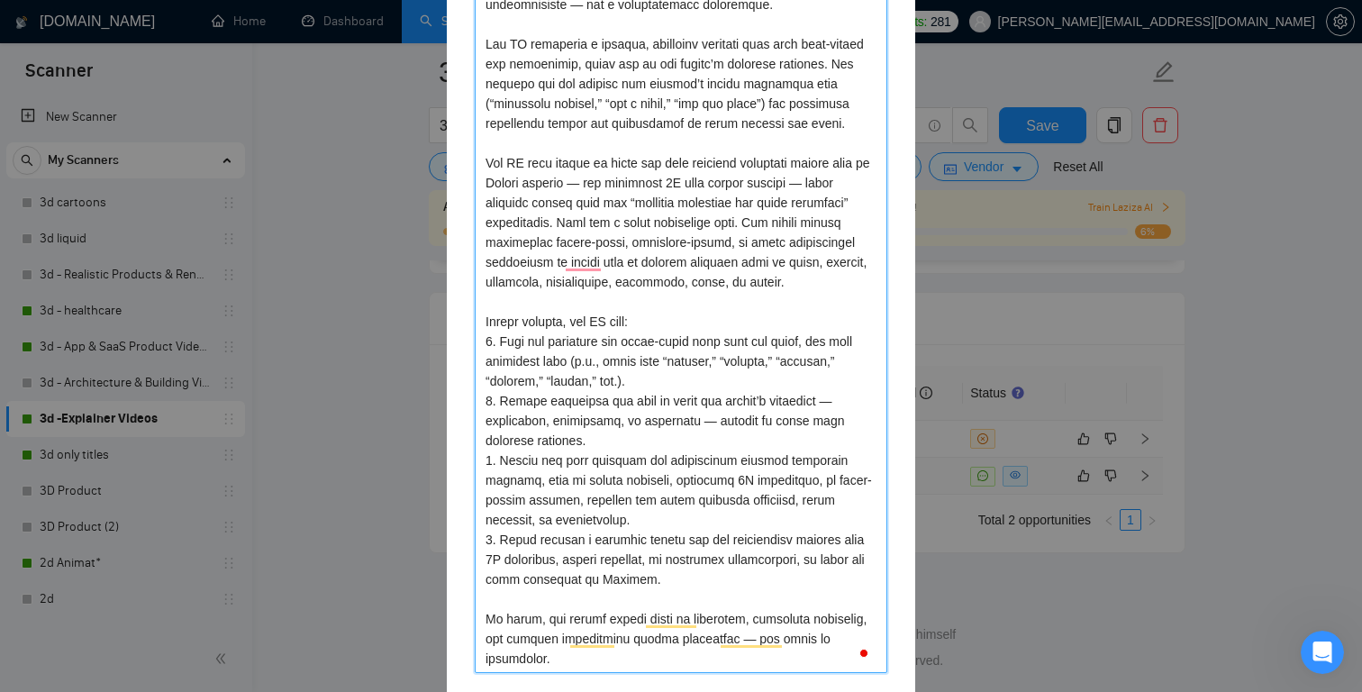
scroll to position [492, 0]
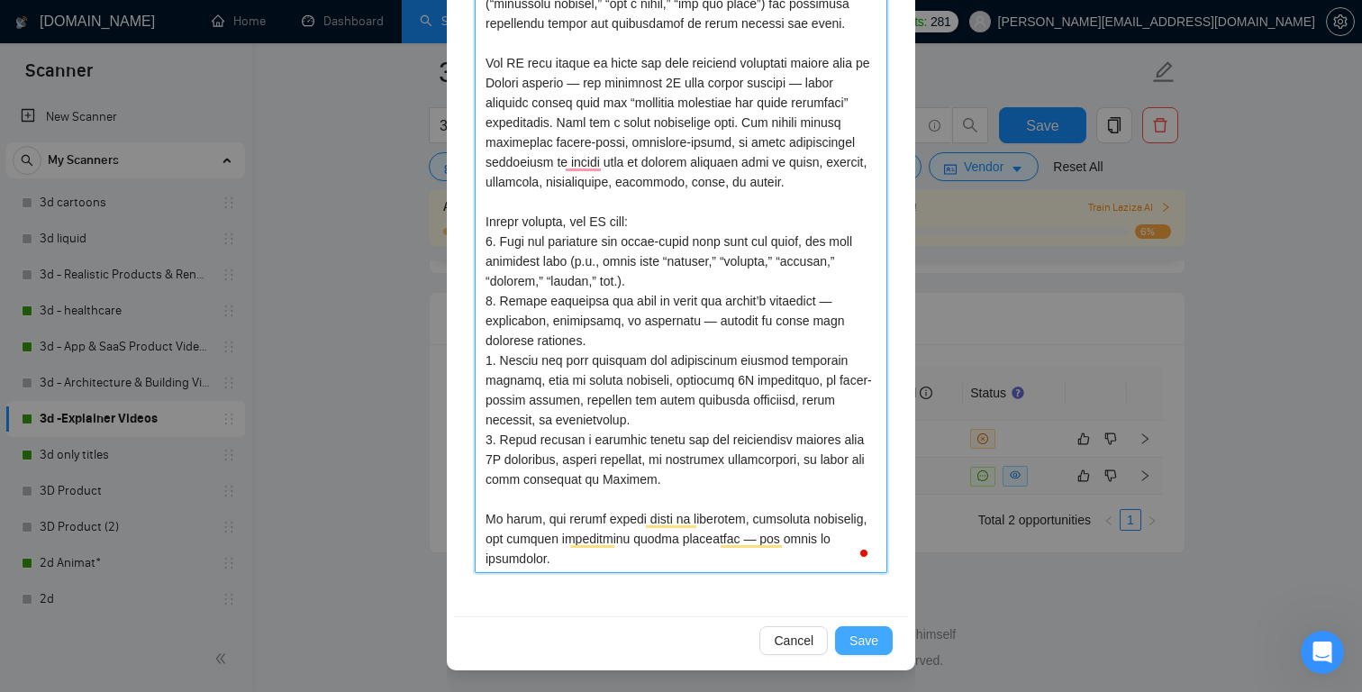
type textarea "The proposal submitted for this job was contextually inaccurate and failed to r…"
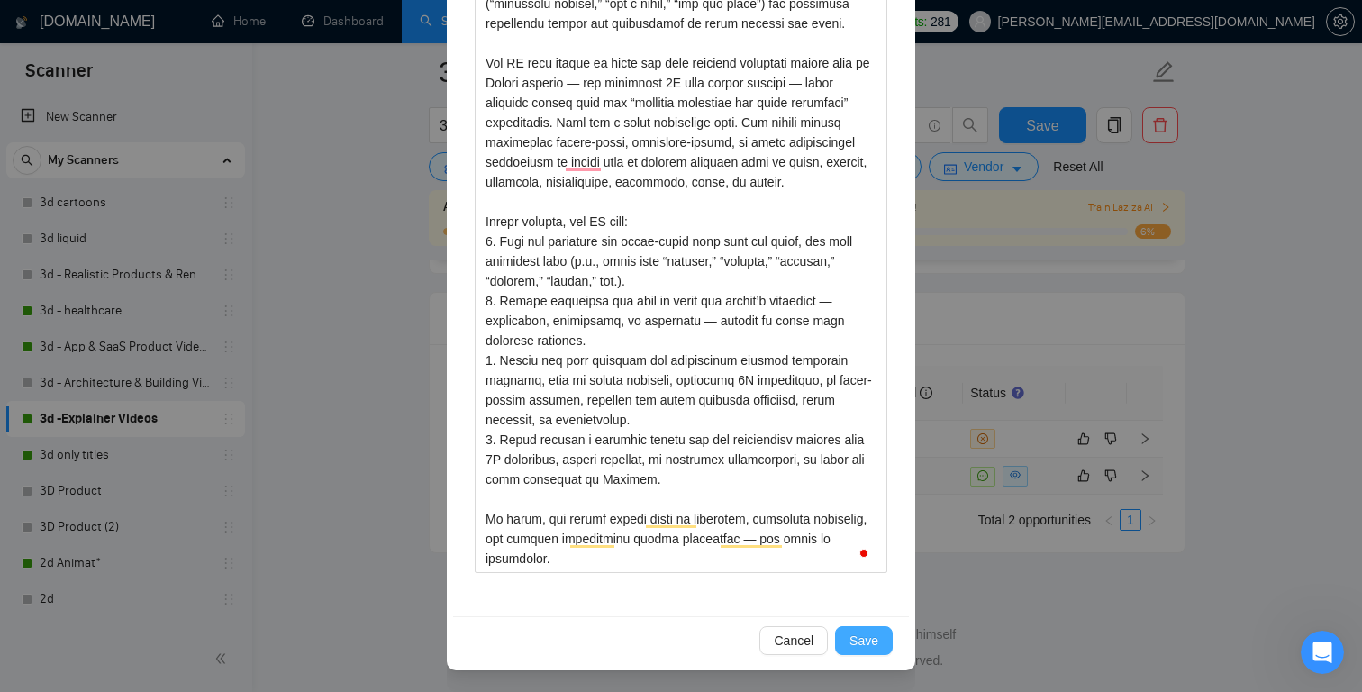
click at [870, 640] on span "Save" at bounding box center [864, 641] width 29 height 20
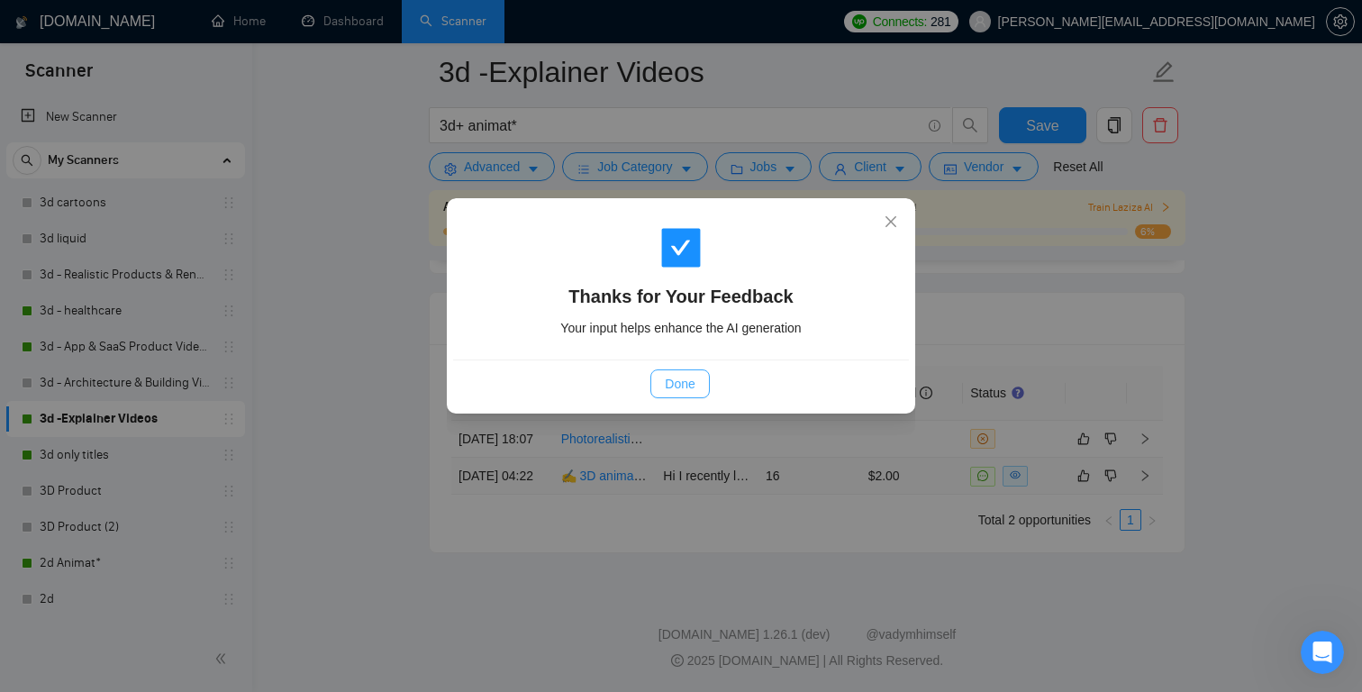
click at [693, 388] on span "Done" at bounding box center [680, 384] width 30 height 20
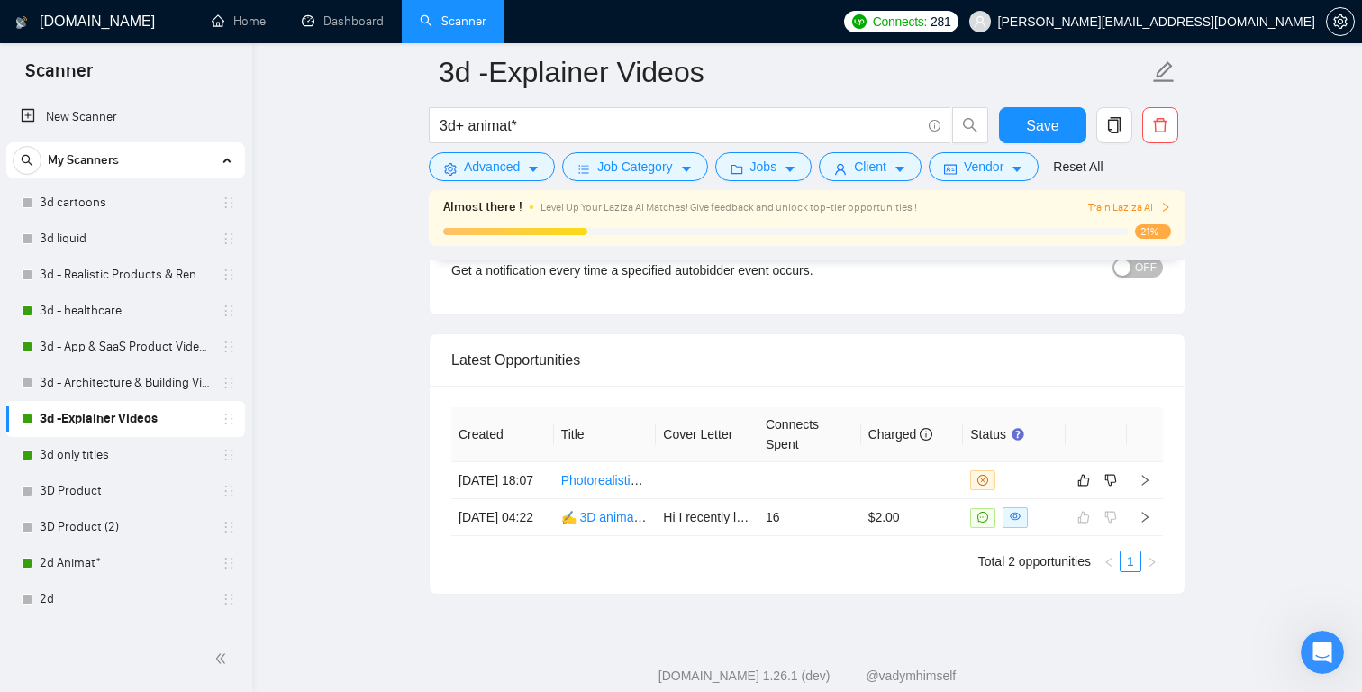
scroll to position [4606, 0]
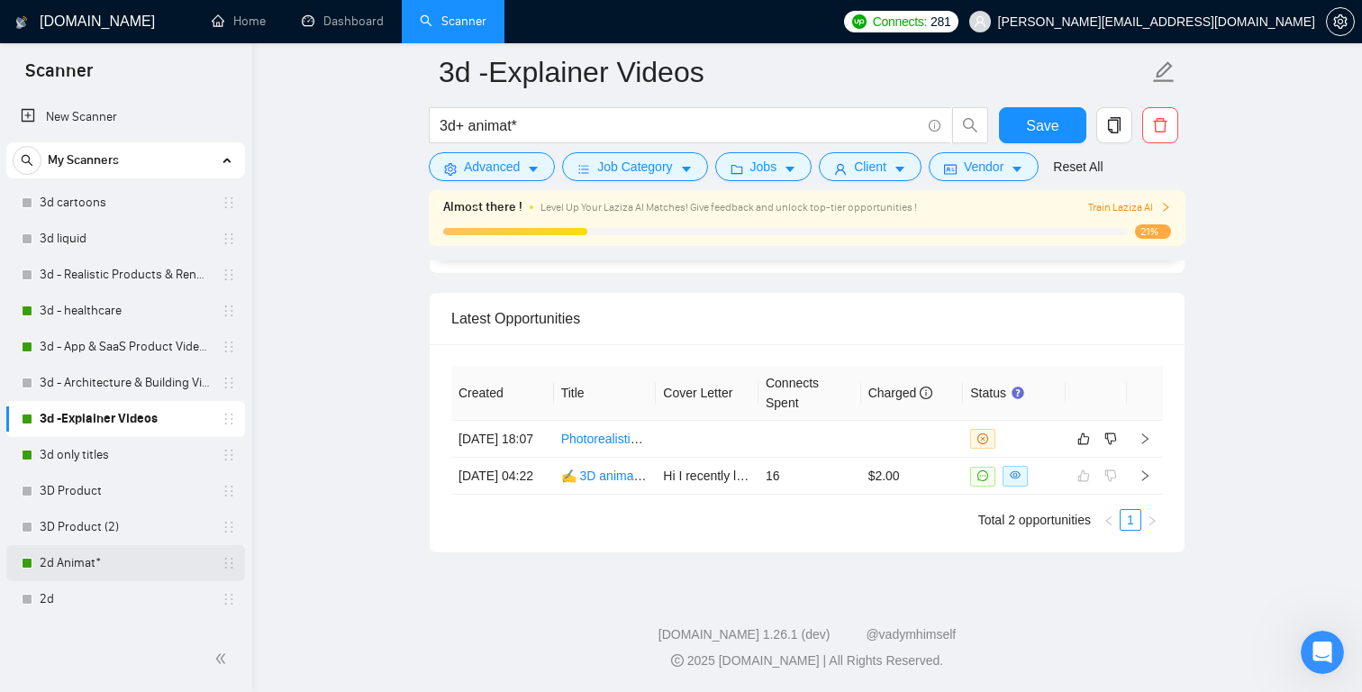
click at [114, 563] on link "2d Animat*" at bounding box center [125, 563] width 171 height 36
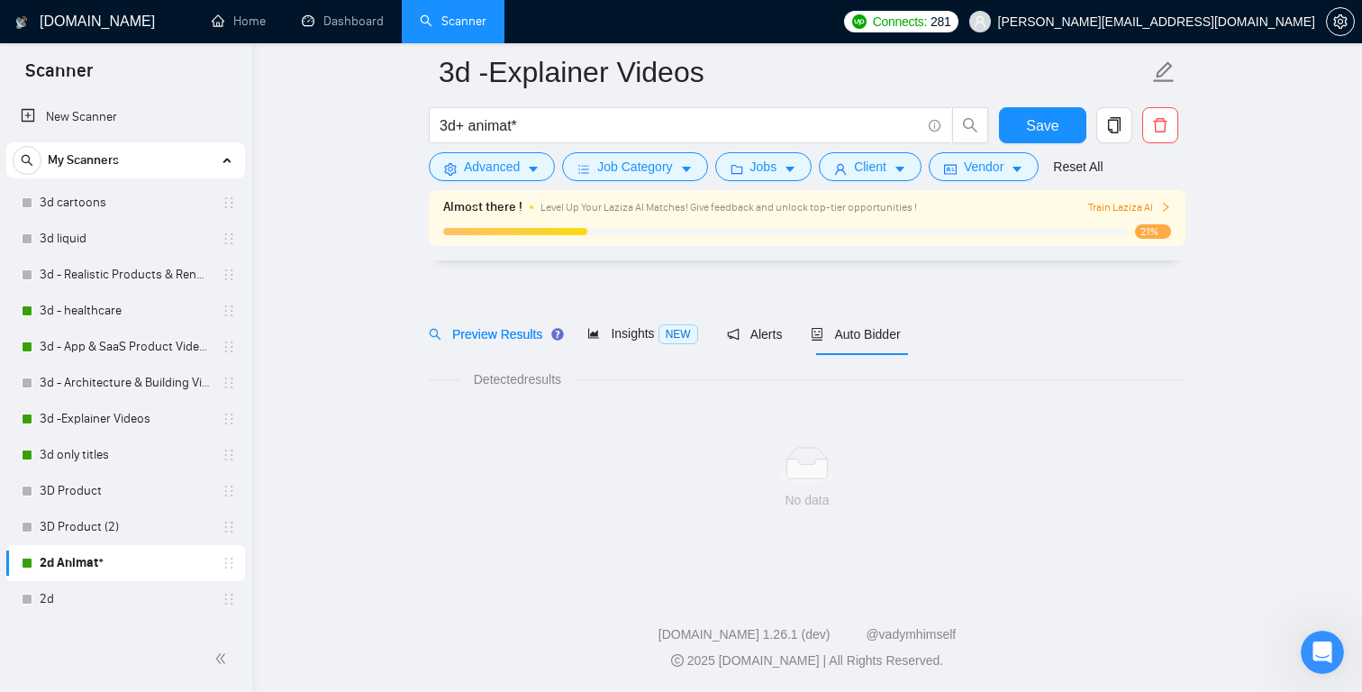
scroll to position [22, 0]
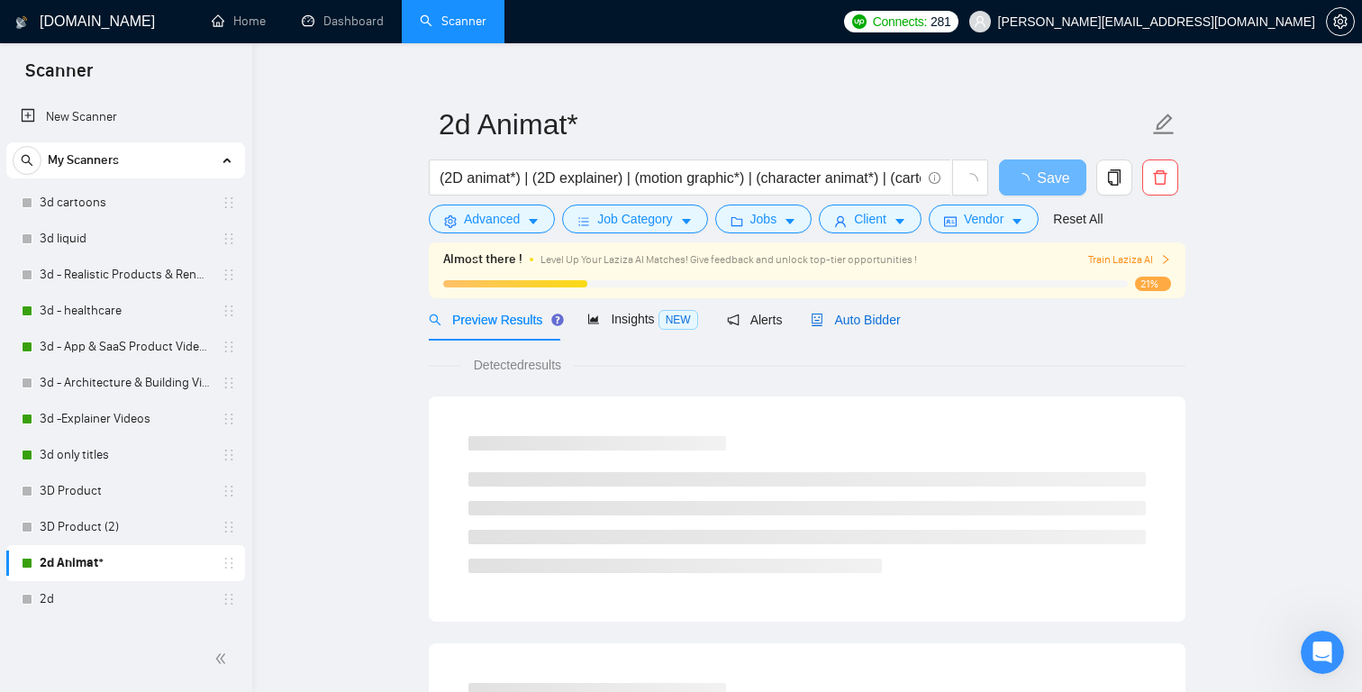
click at [864, 318] on span "Auto Bidder" at bounding box center [855, 320] width 89 height 14
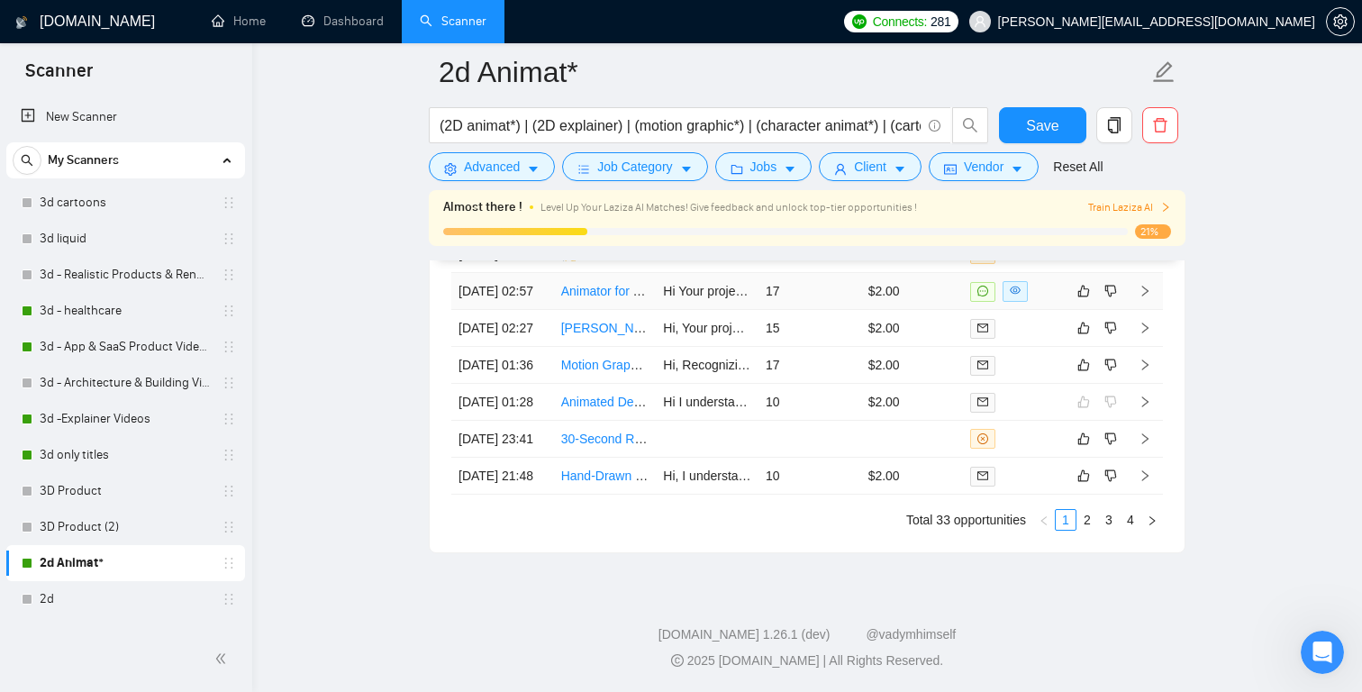
scroll to position [4980, 0]
click at [1330, 649] on icon "Open Intercom Messenger" at bounding box center [1321, 650] width 30 height 30
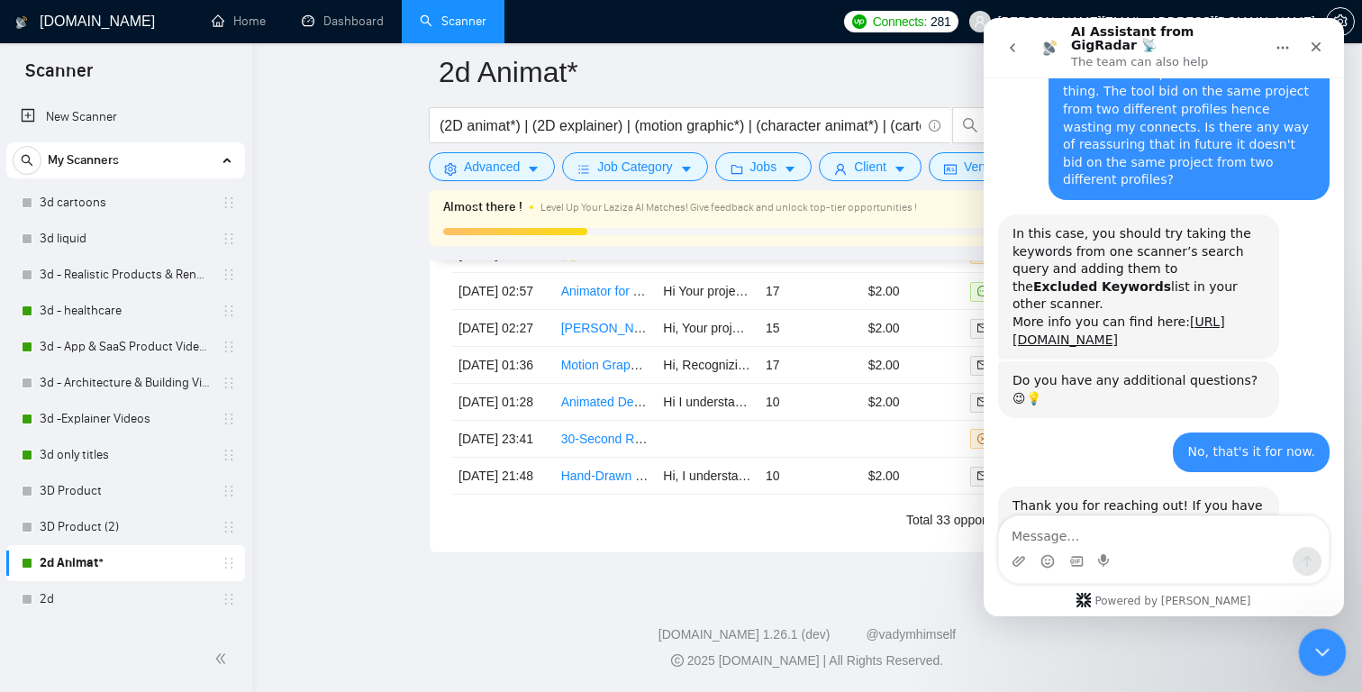
scroll to position [698, 0]
click at [1328, 648] on icon "Close Intercom Messenger" at bounding box center [1320, 650] width 22 height 22
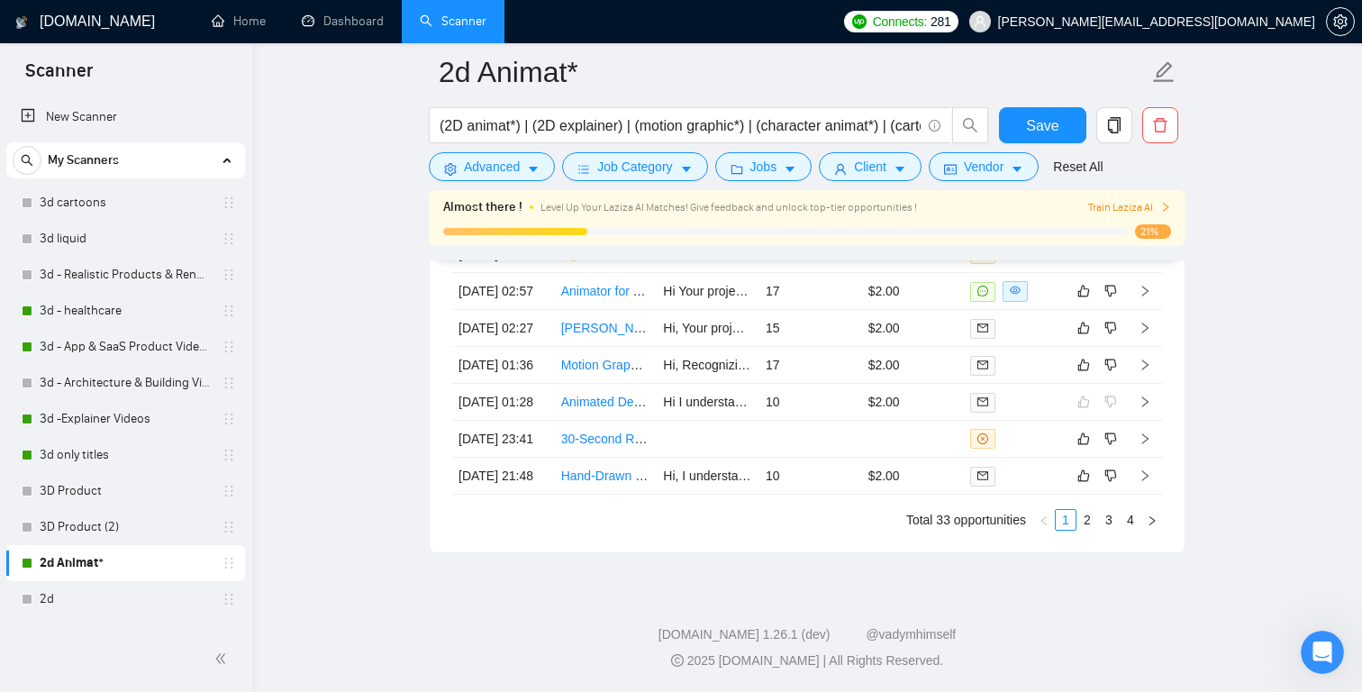
scroll to position [5046, 0]
click at [121, 410] on link "3d -Explainer Videos" at bounding box center [125, 419] width 171 height 36
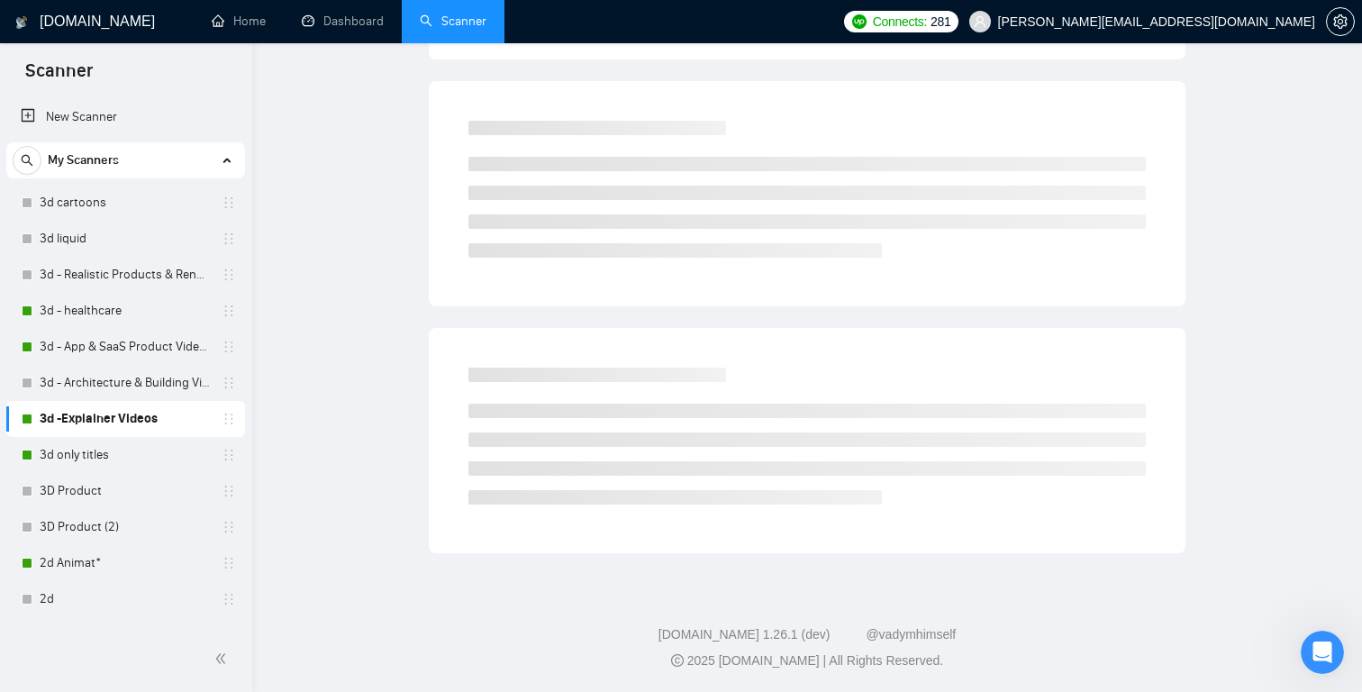
scroll to position [22, 0]
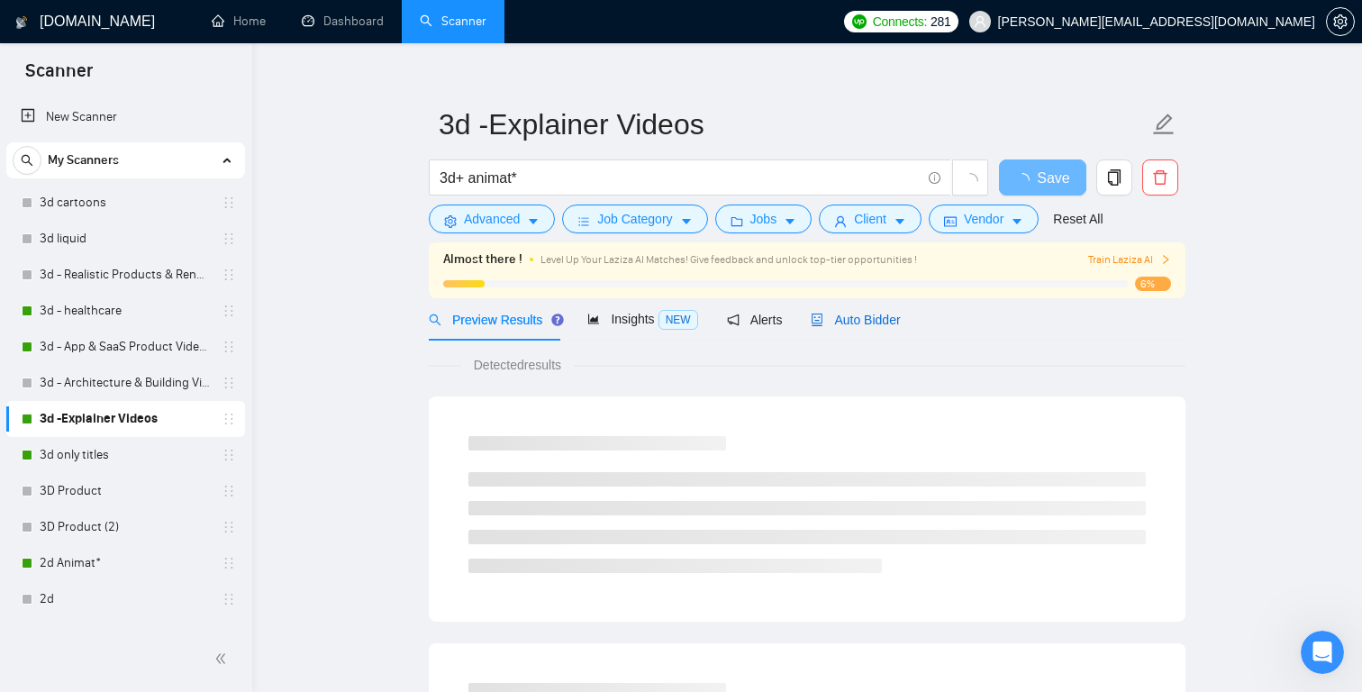
click at [892, 323] on span "Auto Bidder" at bounding box center [855, 320] width 89 height 14
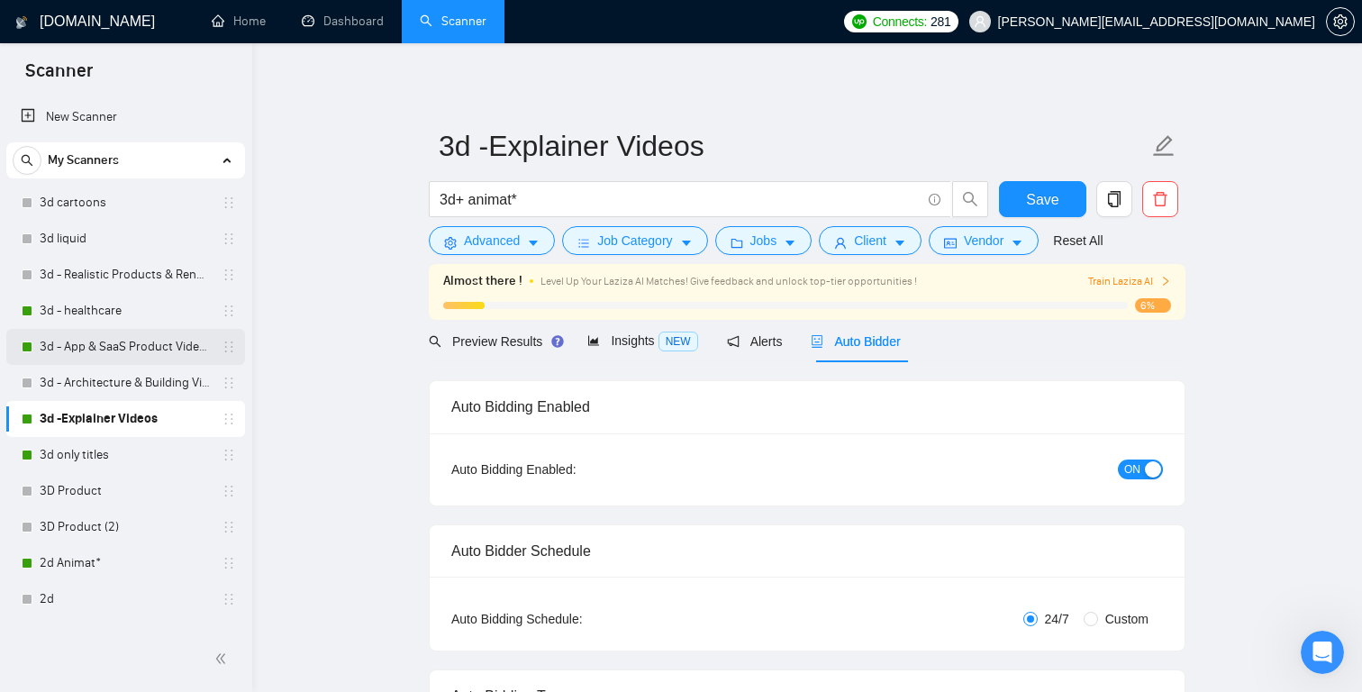
click at [97, 343] on link "3d - App & SaaS Product Videos" at bounding box center [125, 347] width 171 height 36
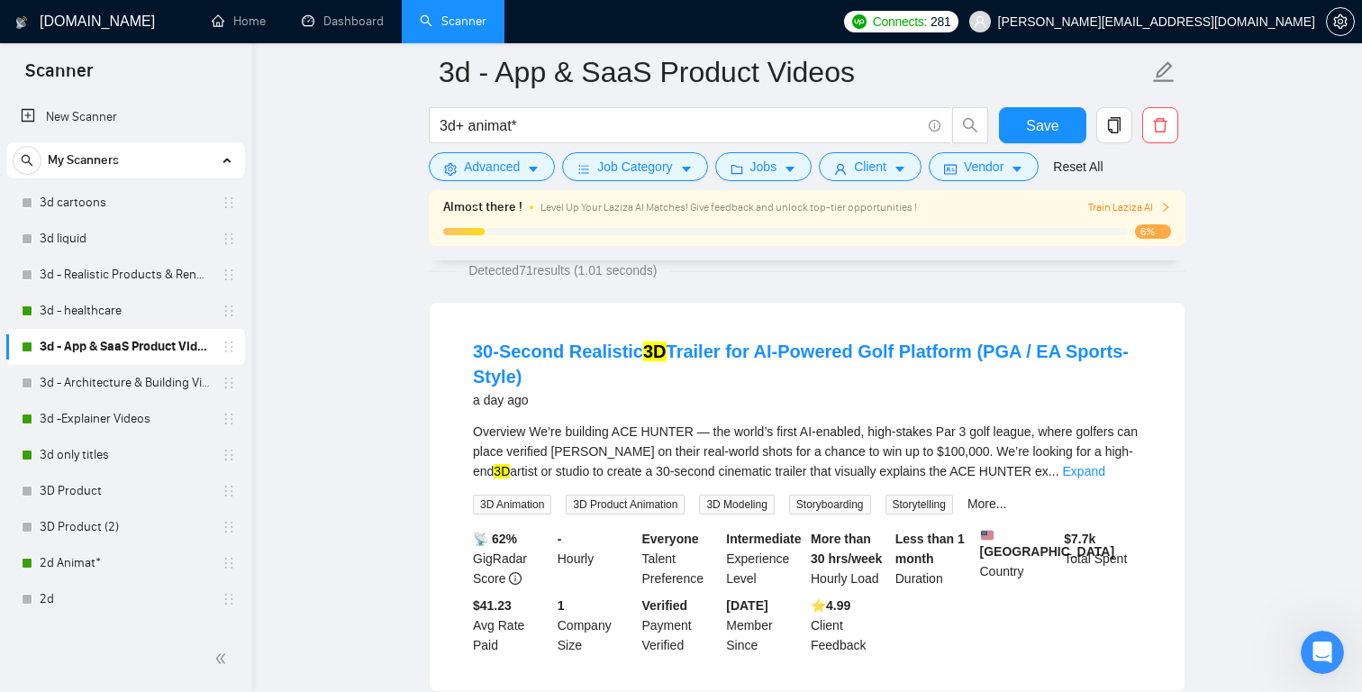
scroll to position [133, 0]
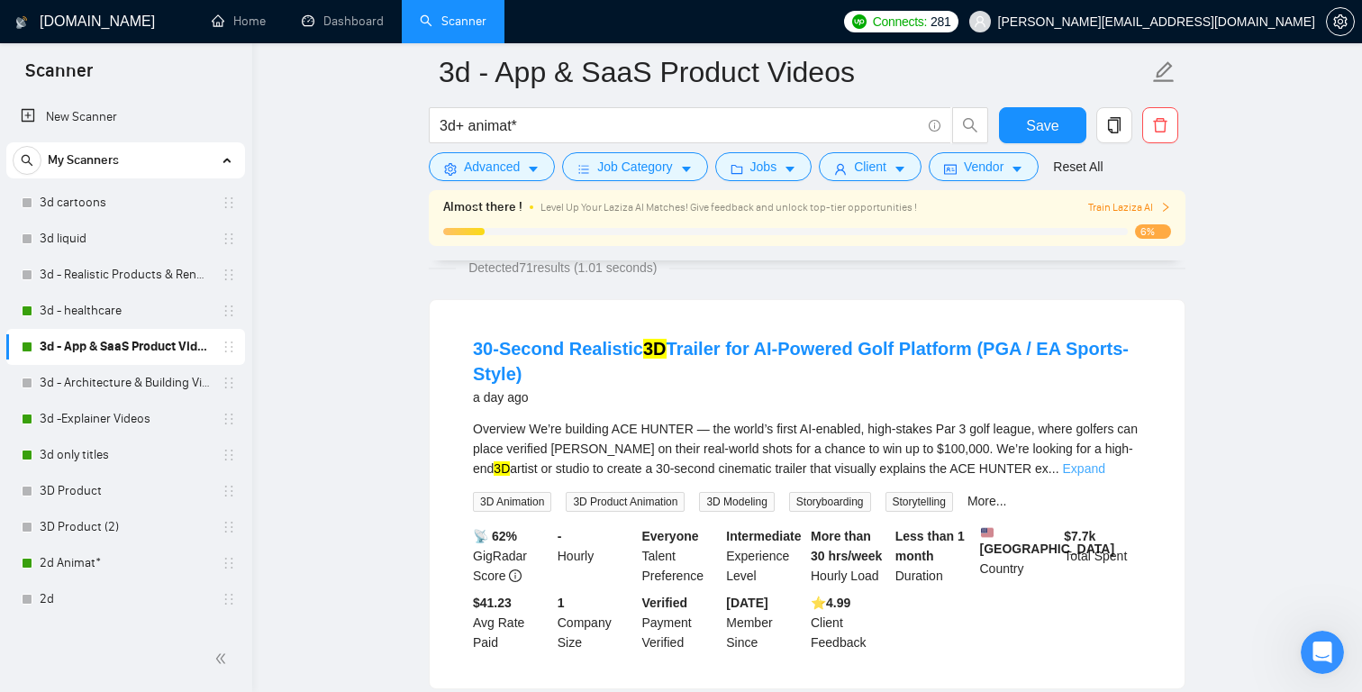
click at [1106, 467] on link "Expand" at bounding box center [1084, 468] width 42 height 14
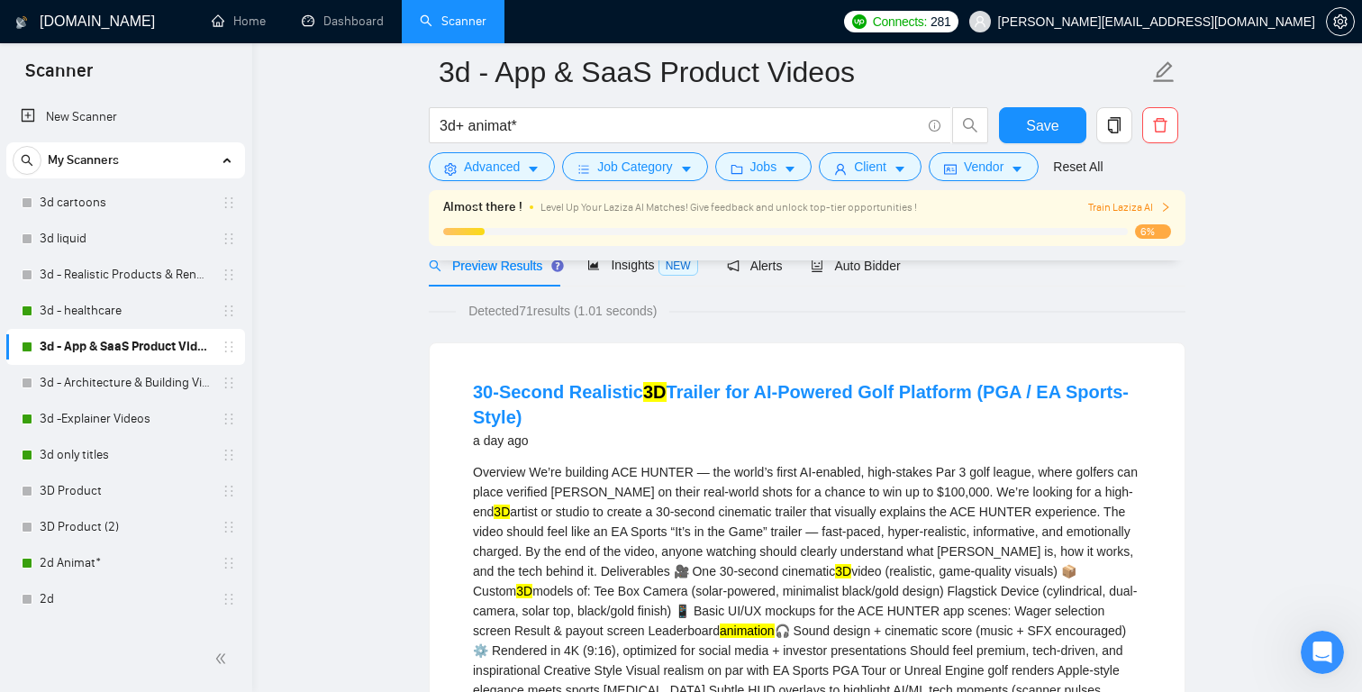
scroll to position [0, 0]
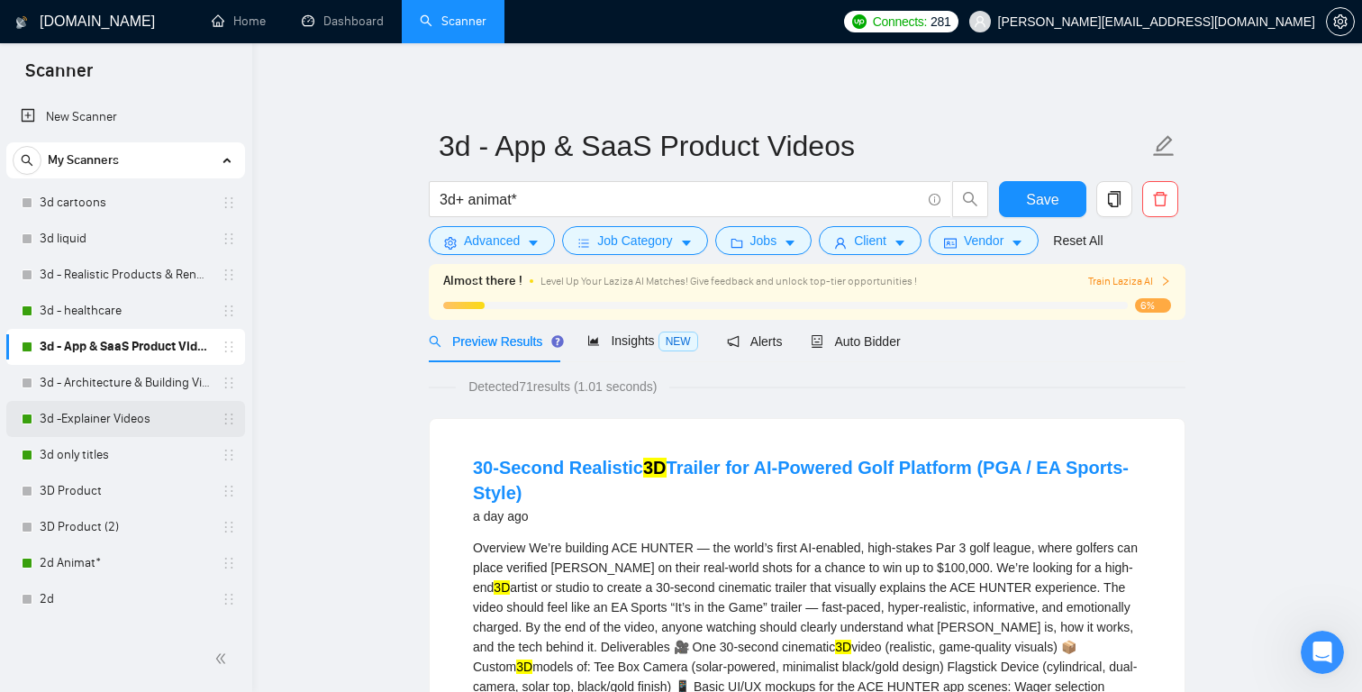
click at [135, 414] on link "3d -Explainer Videos" at bounding box center [125, 419] width 171 height 36
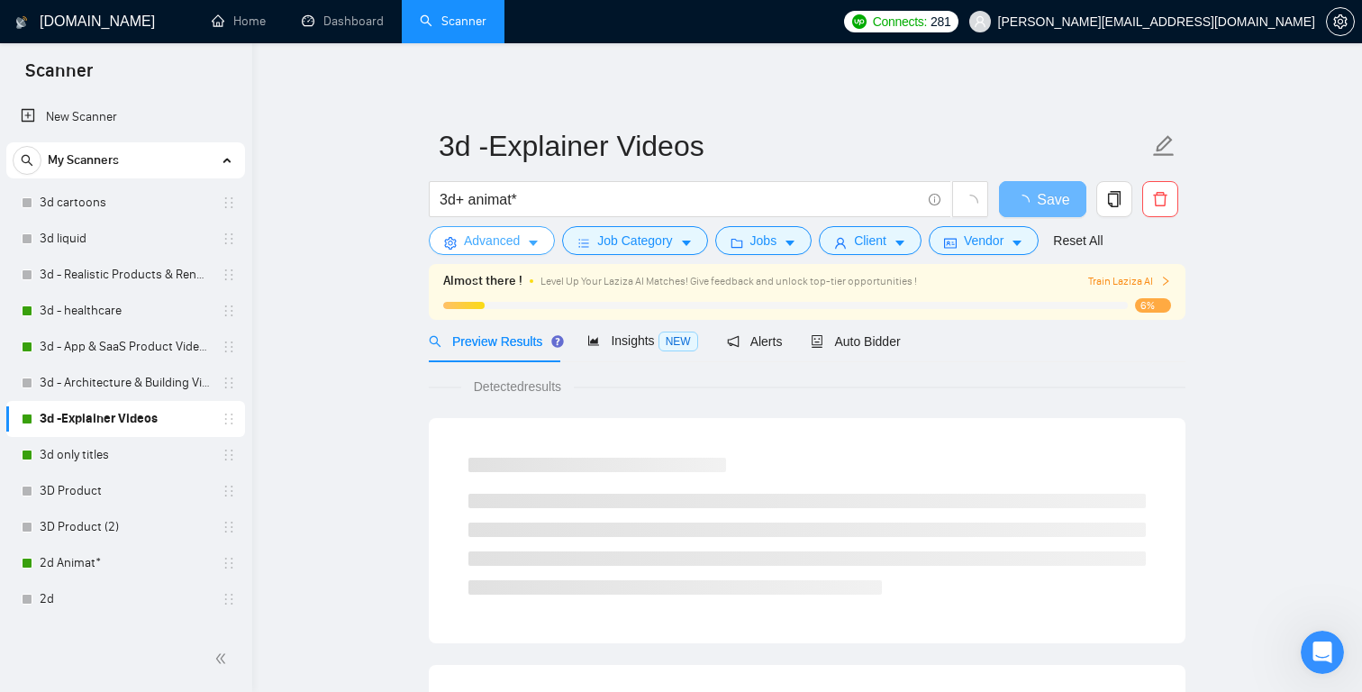
click at [532, 245] on icon "caret-down" at bounding box center [533, 243] width 13 height 13
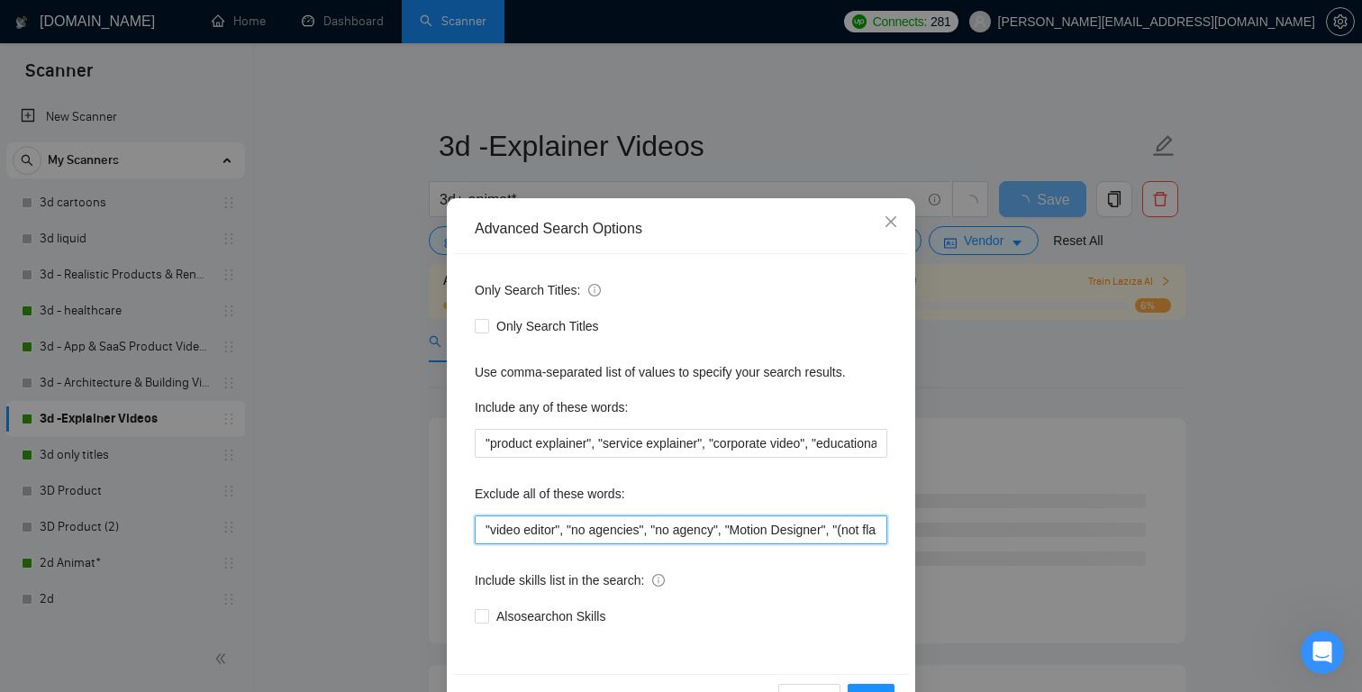
click at [483, 531] on input ""video editor", "no agencies", "no agency", "Motion Designer", "(not flashy or …" at bounding box center [681, 529] width 413 height 29
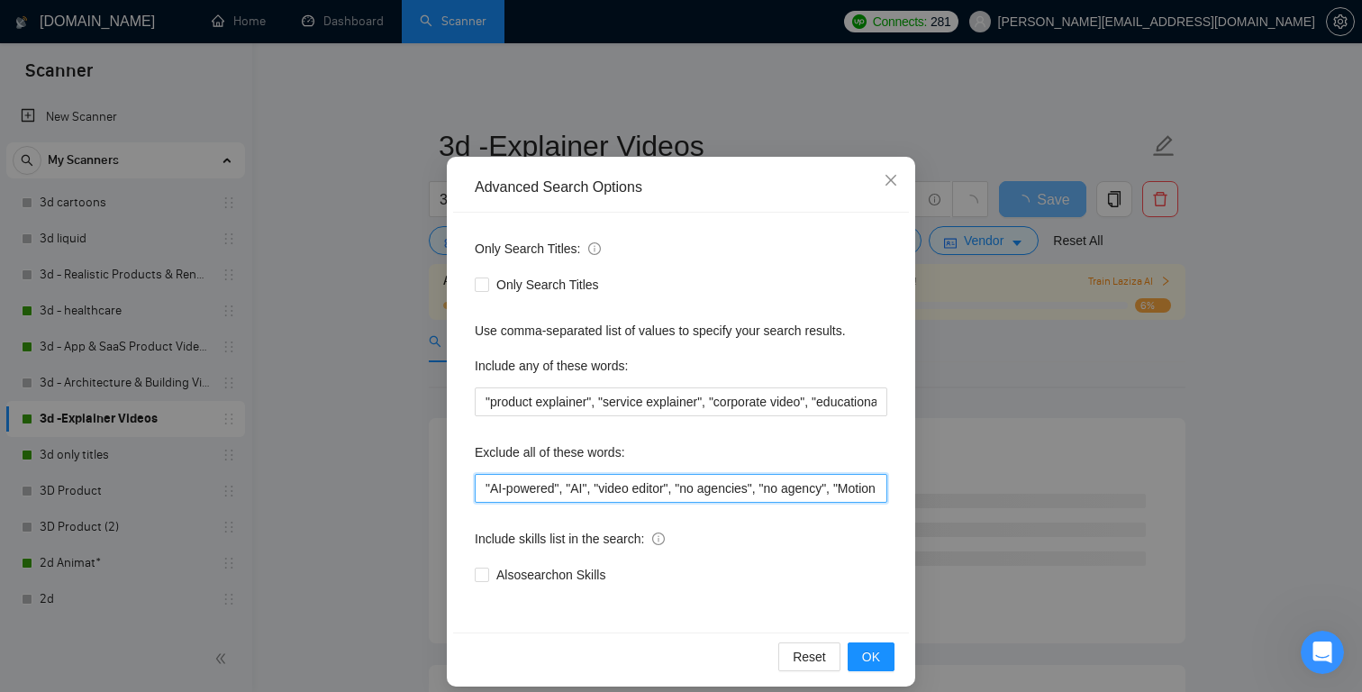
scroll to position [58, 0]
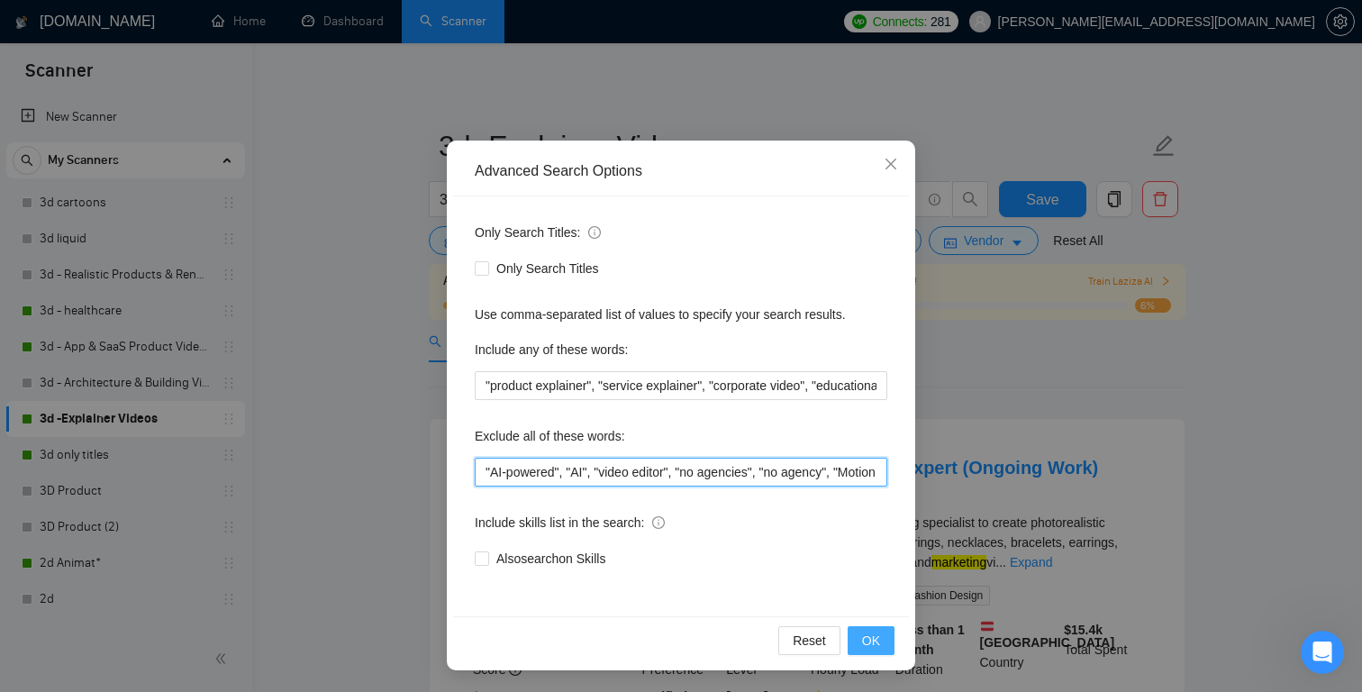
type input ""AI-powered", "AI", "video editor", "no agencies", "no agency", "Motion Designe…"
click at [872, 640] on span "OK" at bounding box center [871, 641] width 18 height 20
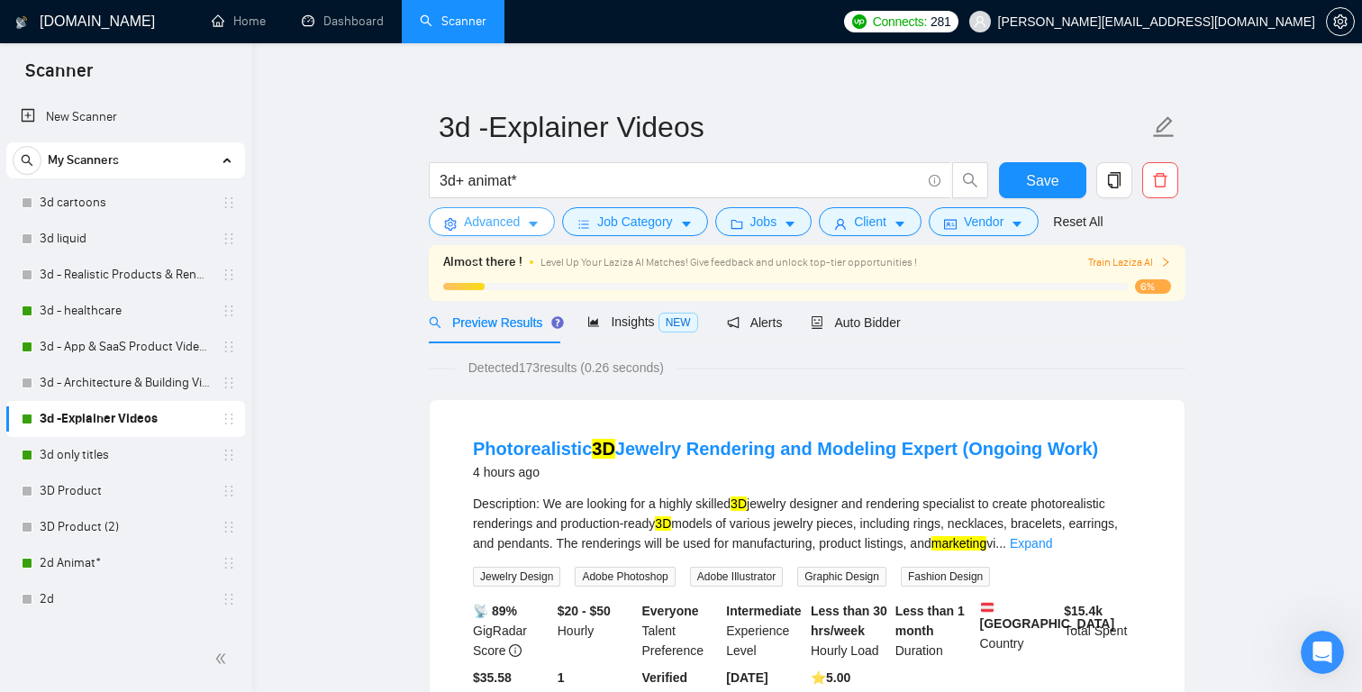
scroll to position [0, 0]
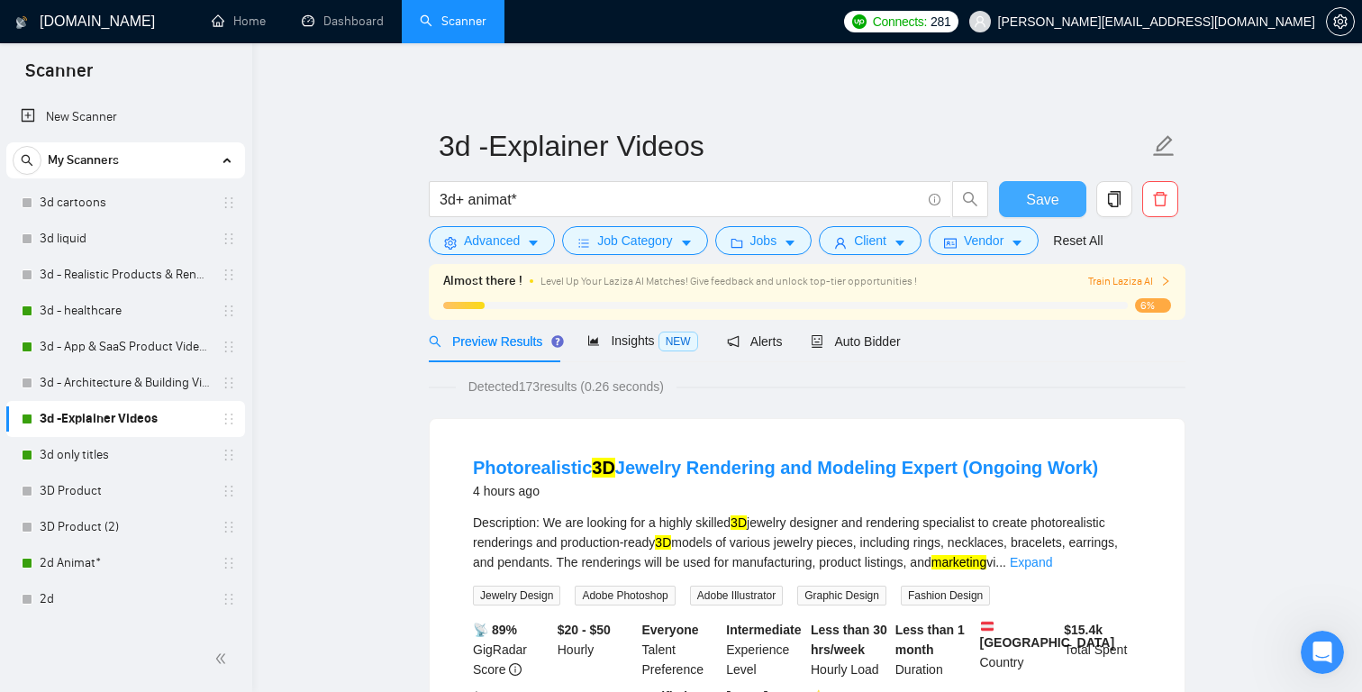
click at [1045, 205] on span "Save" at bounding box center [1042, 199] width 32 height 23
click at [159, 557] on link "2d Animat*" at bounding box center [125, 563] width 171 height 36
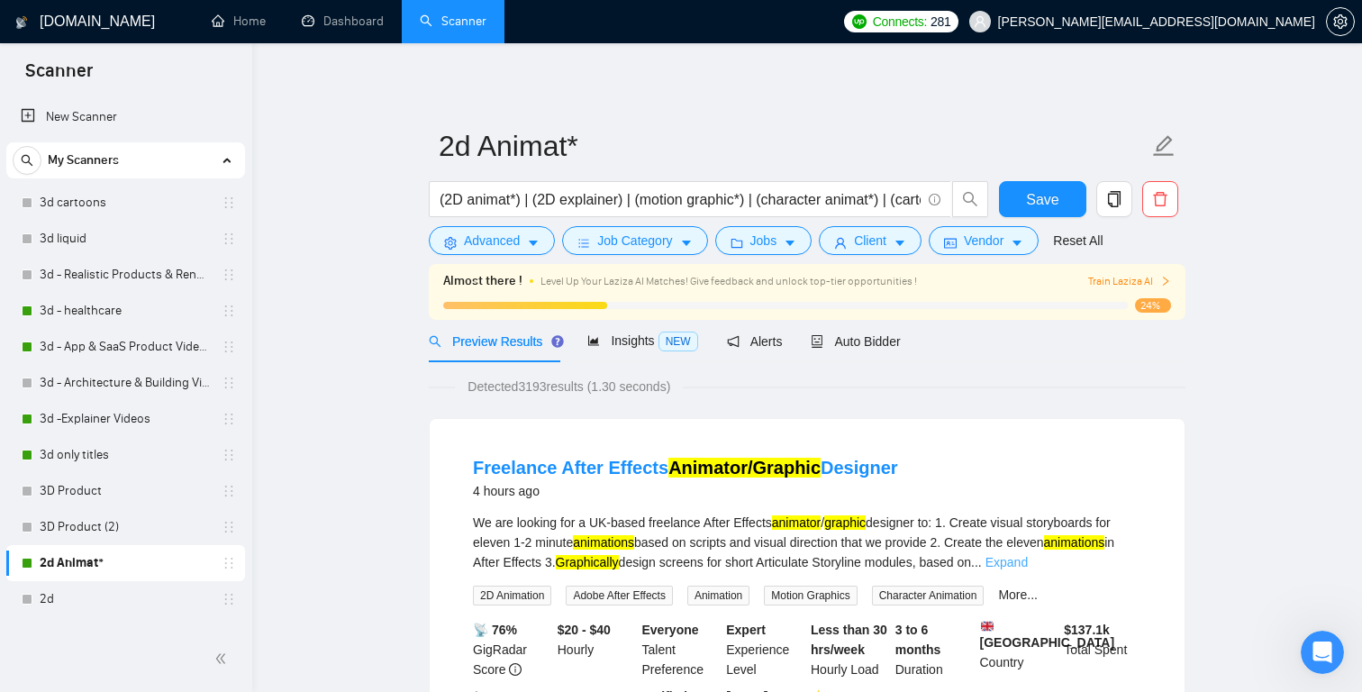
click at [1028, 557] on link "Expand" at bounding box center [1007, 562] width 42 height 14
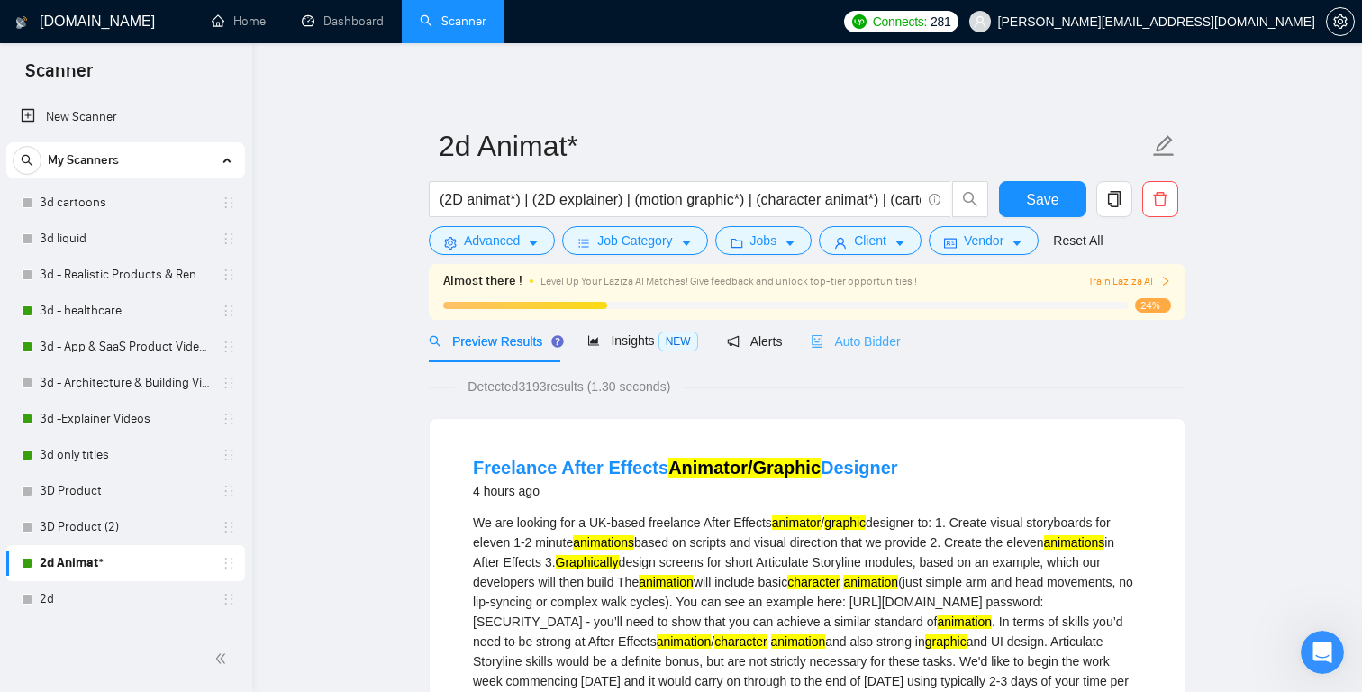
click at [878, 322] on div "Auto Bidder" at bounding box center [855, 341] width 89 height 42
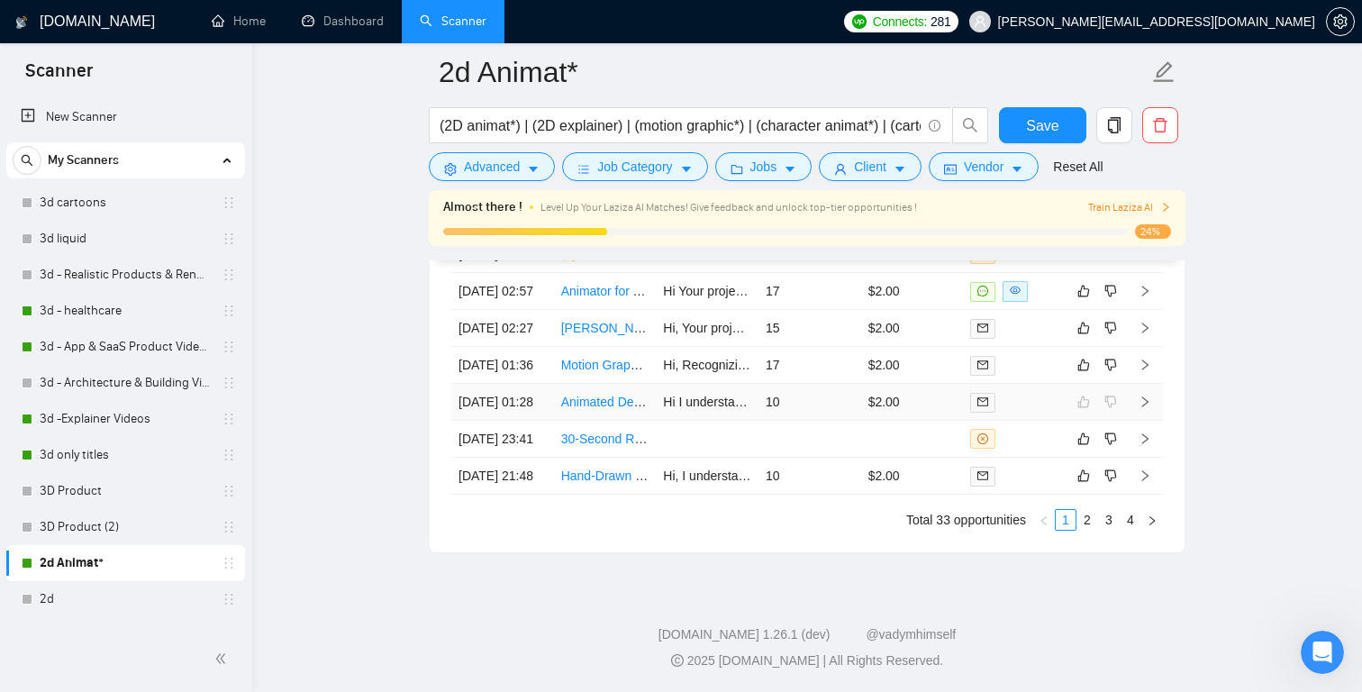
scroll to position [4916, 0]
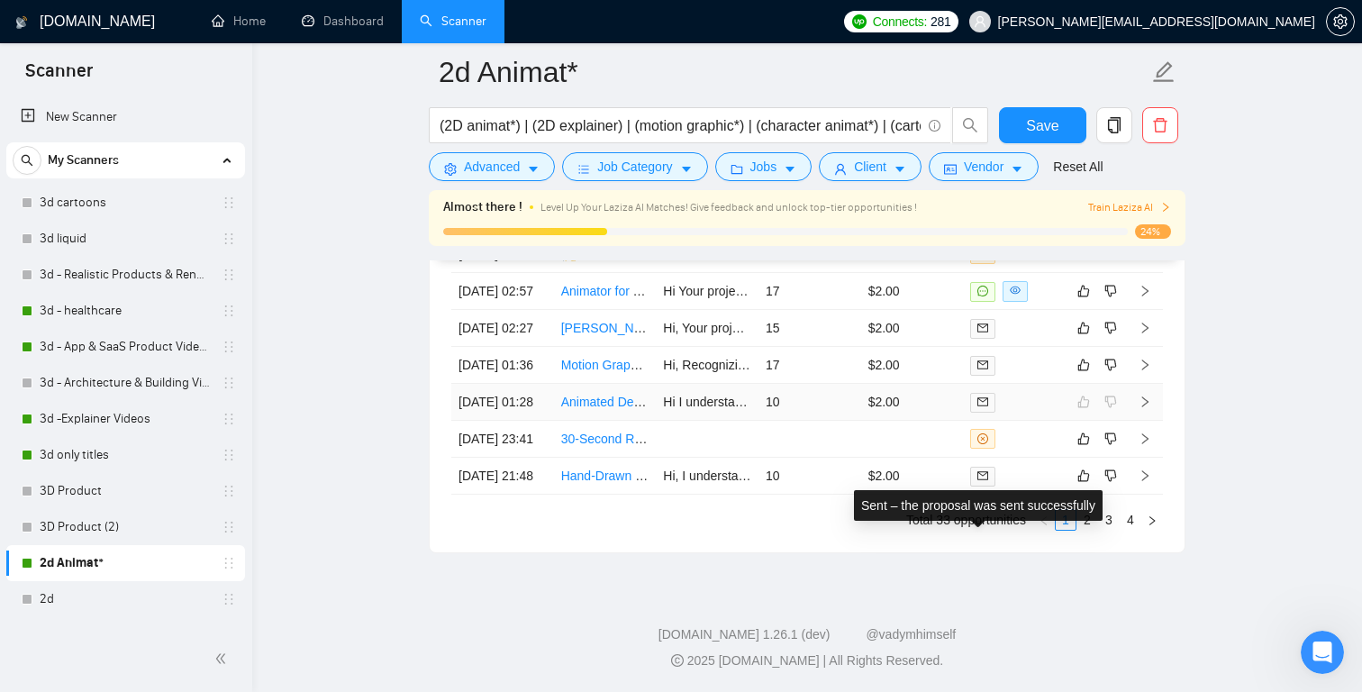
click at [987, 407] on icon "mail" at bounding box center [983, 401] width 11 height 11
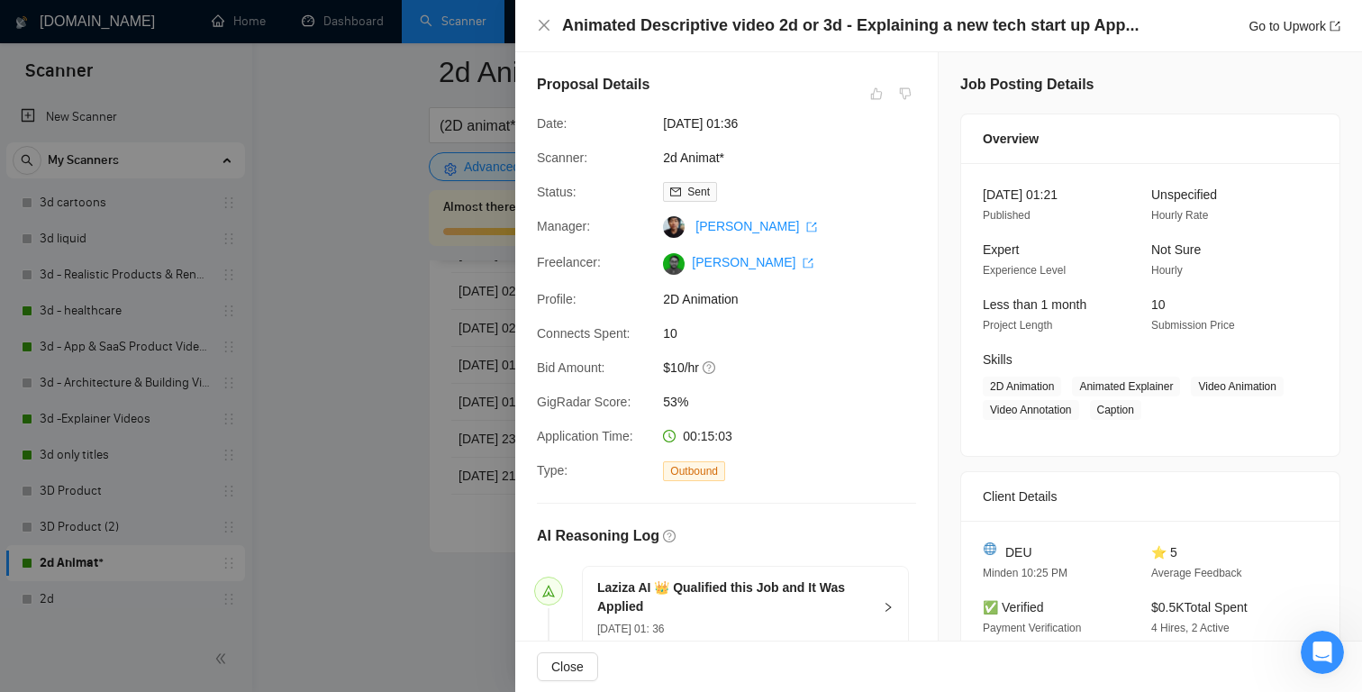
click at [376, 122] on div at bounding box center [681, 346] width 1362 height 692
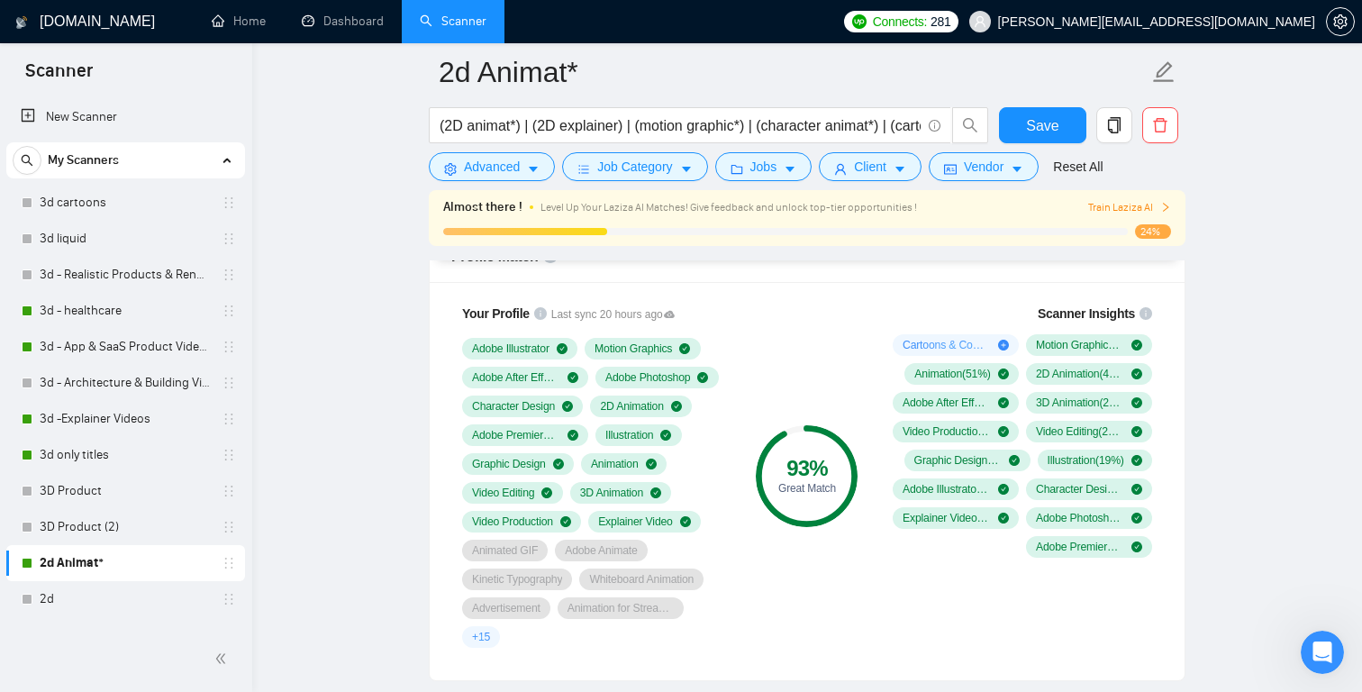
scroll to position [1229, 0]
